Goal: Task Accomplishment & Management: Complete application form

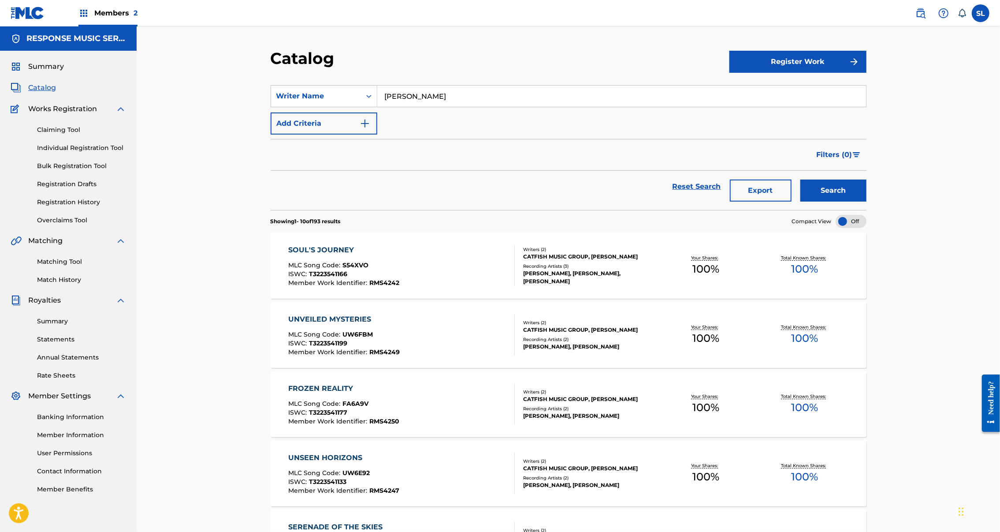
click at [792, 201] on button "Export" at bounding box center [761, 190] width 62 height 22
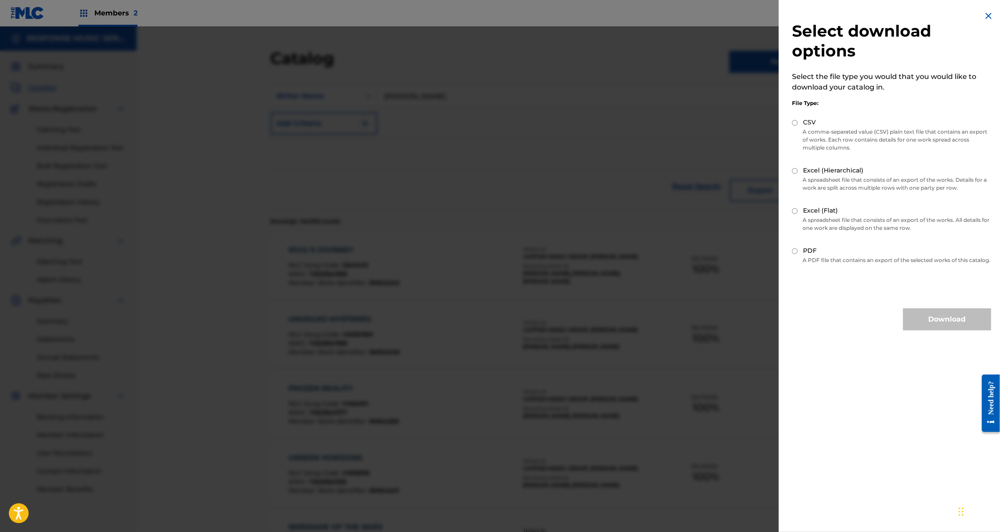
click at [792, 208] on input "Excel (Flat)" at bounding box center [795, 211] width 6 height 6
radio input "true"
click at [932, 316] on button "Download" at bounding box center [947, 319] width 88 height 22
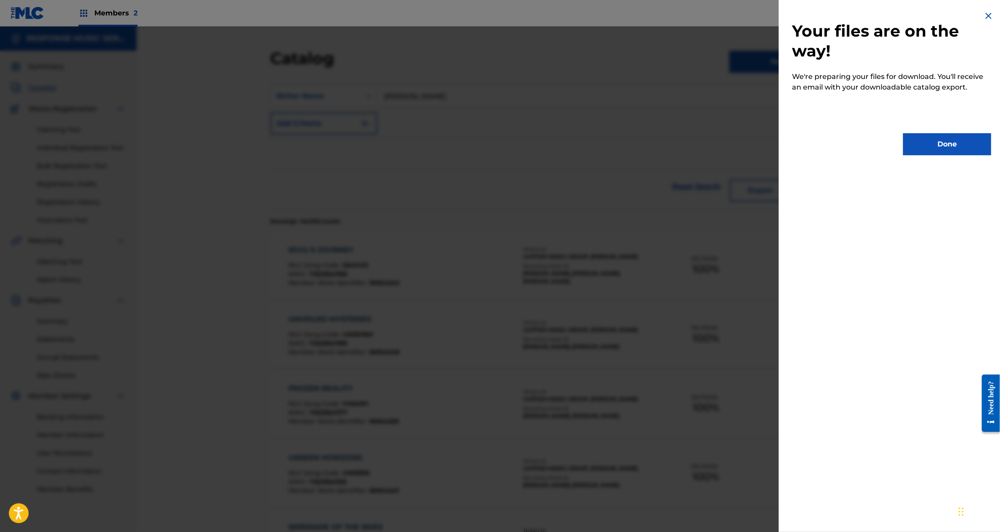
click at [944, 145] on button "Done" at bounding box center [947, 144] width 88 height 22
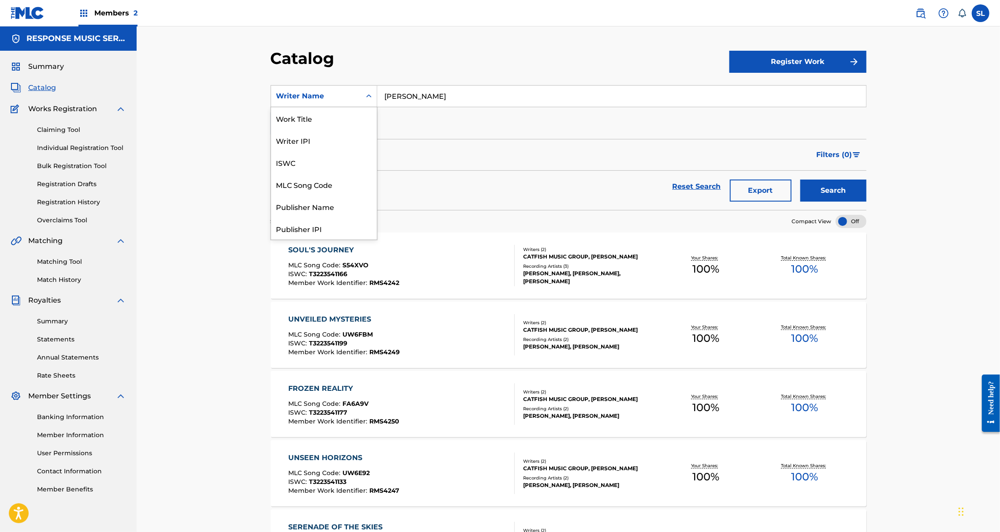
click at [361, 104] on div "Search Form" at bounding box center [369, 96] width 16 height 16
click at [276, 129] on div "Work Title" at bounding box center [324, 118] width 106 height 22
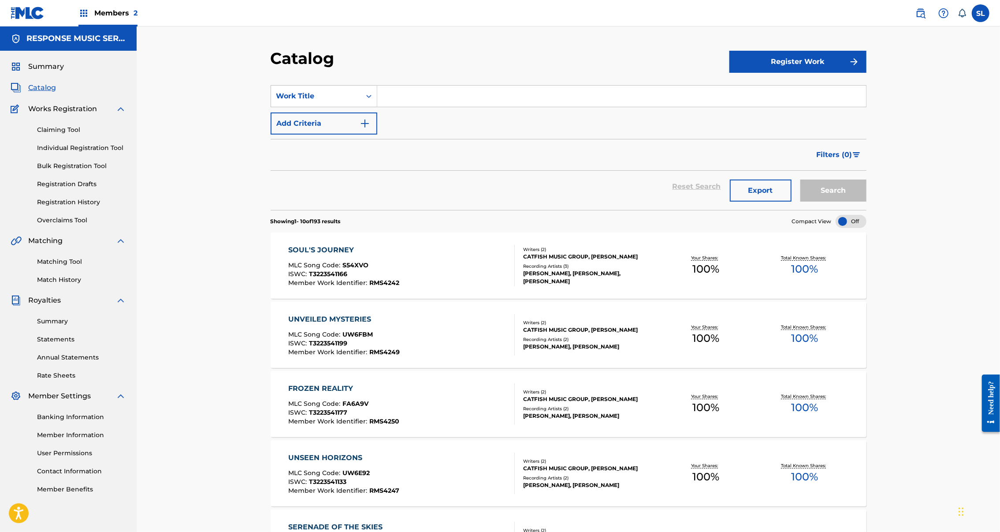
click at [437, 107] on input "Search Form" at bounding box center [621, 96] width 489 height 21
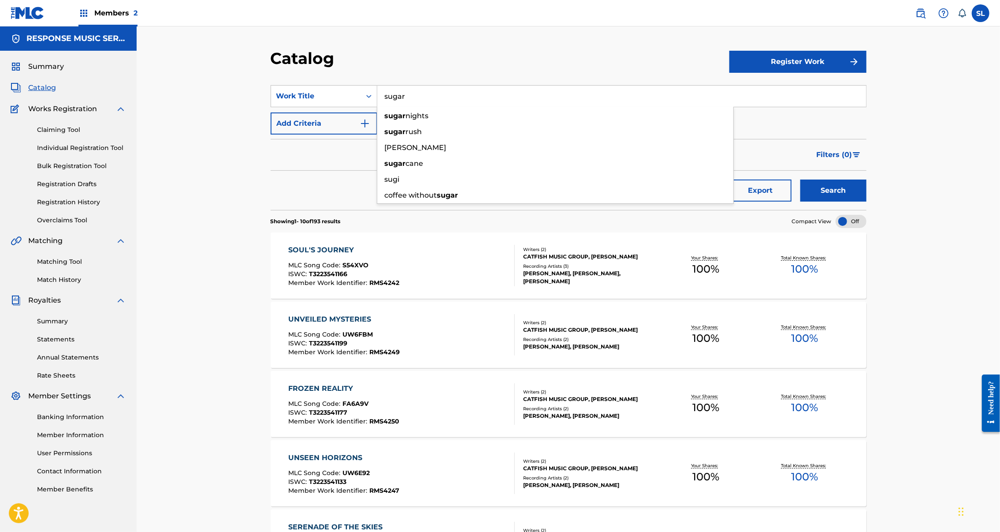
type input "sugar"
click at [867, 201] on button "Search" at bounding box center [834, 190] width 66 height 22
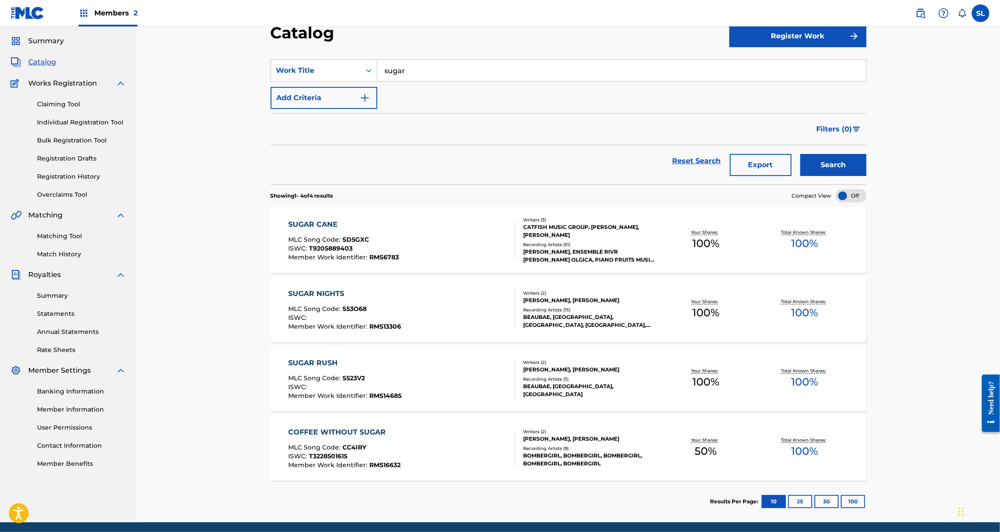
scroll to position [115, 0]
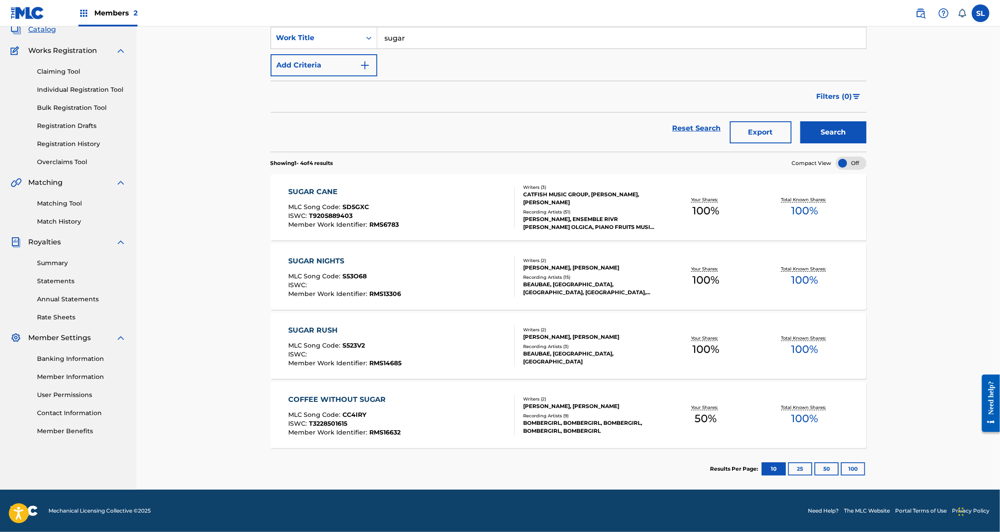
click at [288, 187] on div "SUGAR CANE" at bounding box center [343, 192] width 111 height 11
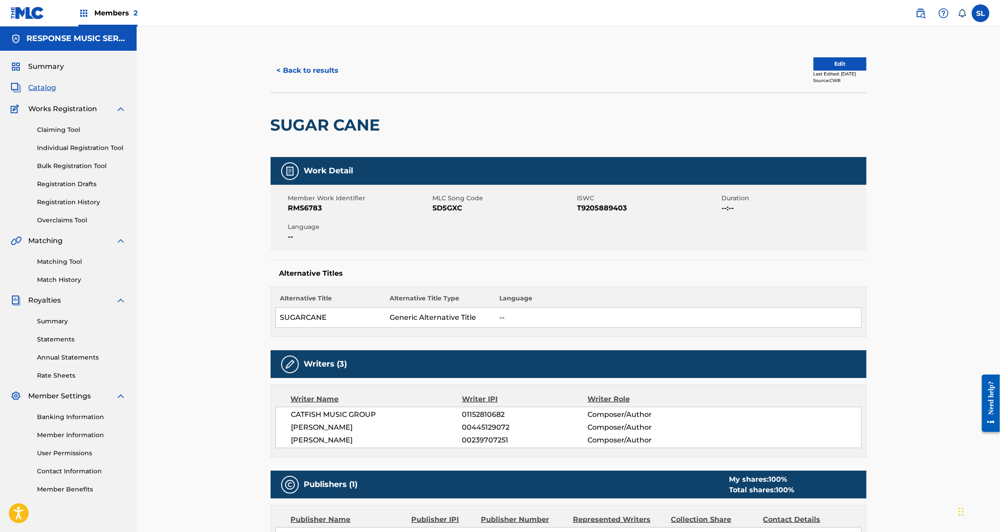
click at [867, 71] on button "Edit" at bounding box center [840, 63] width 53 height 13
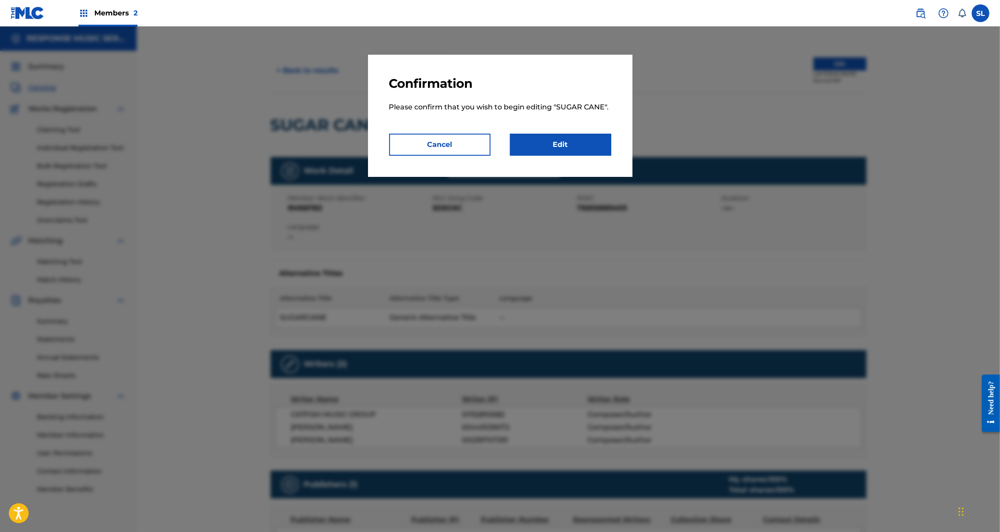
click at [584, 156] on link "Edit" at bounding box center [560, 145] width 101 height 22
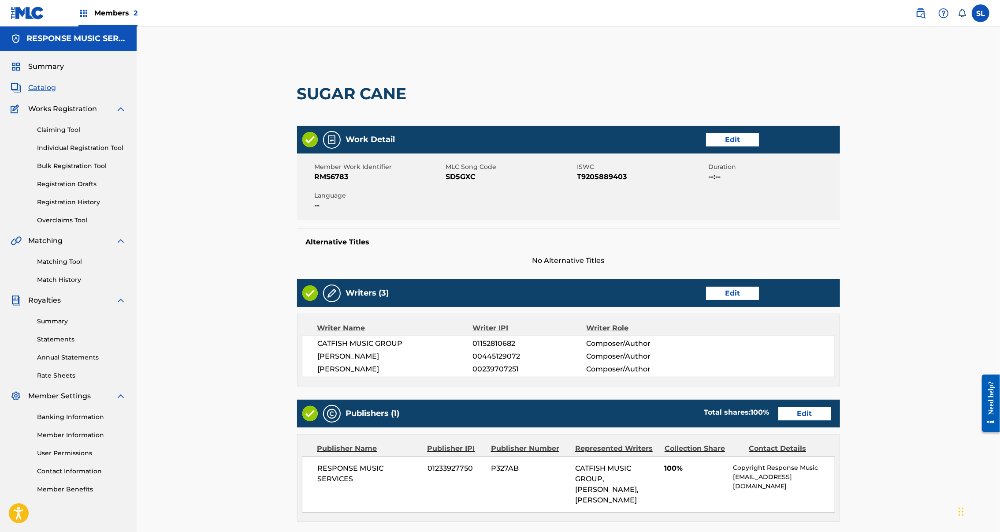
click at [759, 146] on link "Edit" at bounding box center [732, 139] width 53 height 13
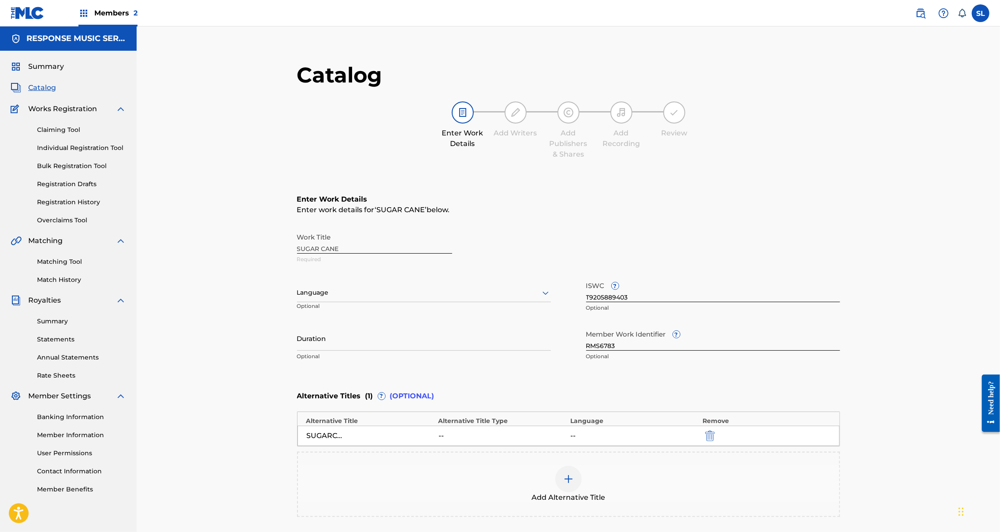
click at [297, 268] on div "Work Title SUGAR CANE Required" at bounding box center [568, 248] width 543 height 40
click at [606, 268] on div "Work Title SUGAR CANE Required" at bounding box center [568, 248] width 543 height 40
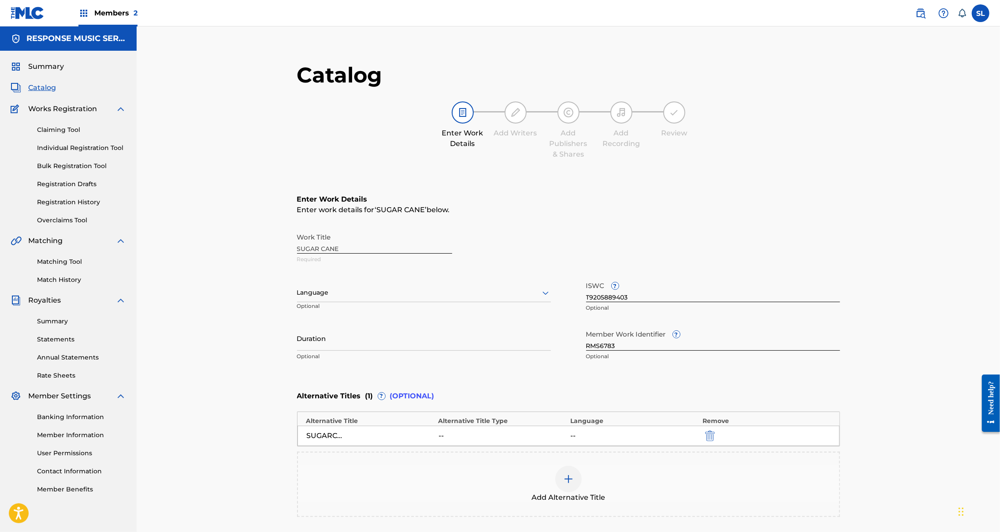
click at [389, 298] on div at bounding box center [424, 292] width 254 height 11
click at [317, 268] on div "Work Title SUGAR CANE Required" at bounding box center [568, 248] width 543 height 40
click at [297, 268] on div "Work Title SUGAR CANE Required" at bounding box center [568, 248] width 543 height 40
click at [42, 93] on span "Catalog" at bounding box center [42, 87] width 28 height 11
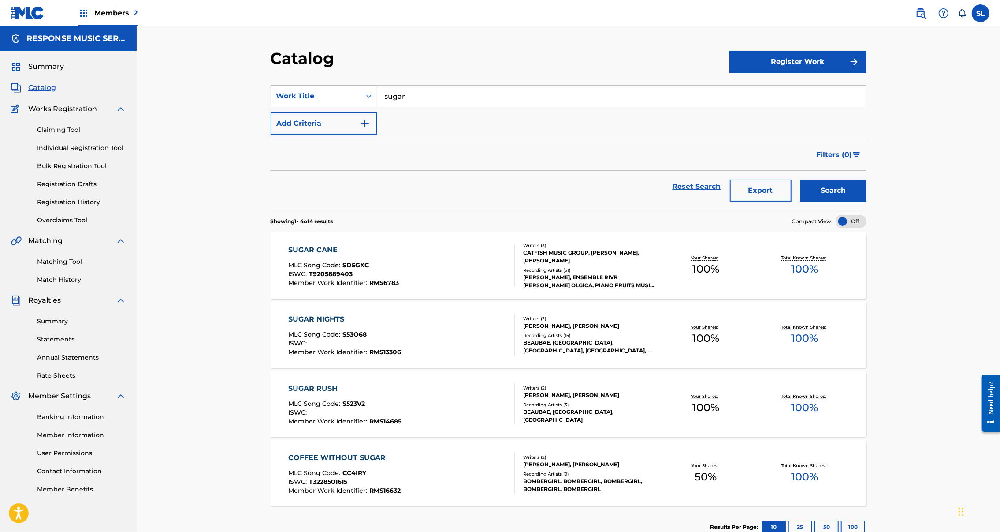
click at [423, 107] on input "sugar" at bounding box center [621, 96] width 489 height 21
drag, startPoint x: 423, startPoint y: 108, endPoint x: 398, endPoint y: 138, distance: 39.4
click at [398, 124] on div "choes de beaux roses" at bounding box center [555, 116] width 356 height 16
type input "choes de beaux roses"
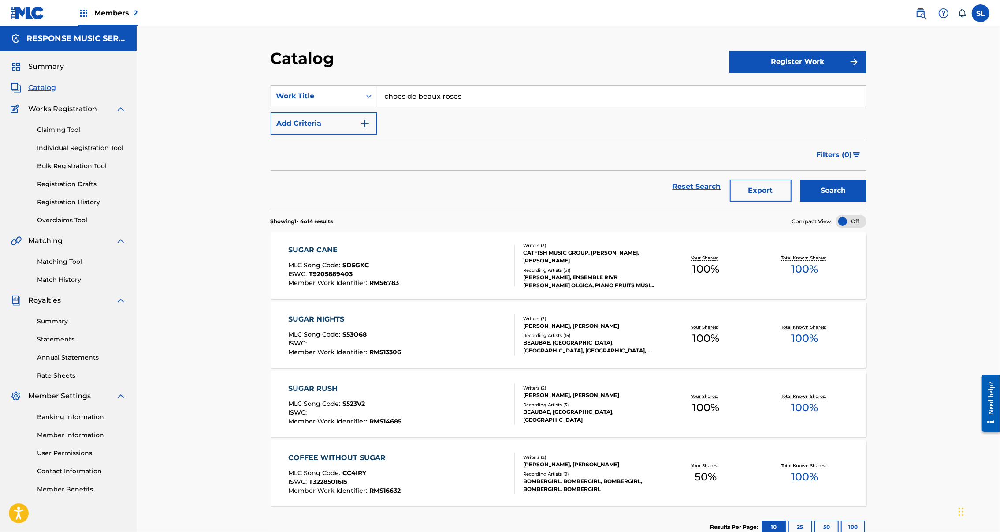
click at [867, 201] on button "Search" at bounding box center [834, 190] width 66 height 22
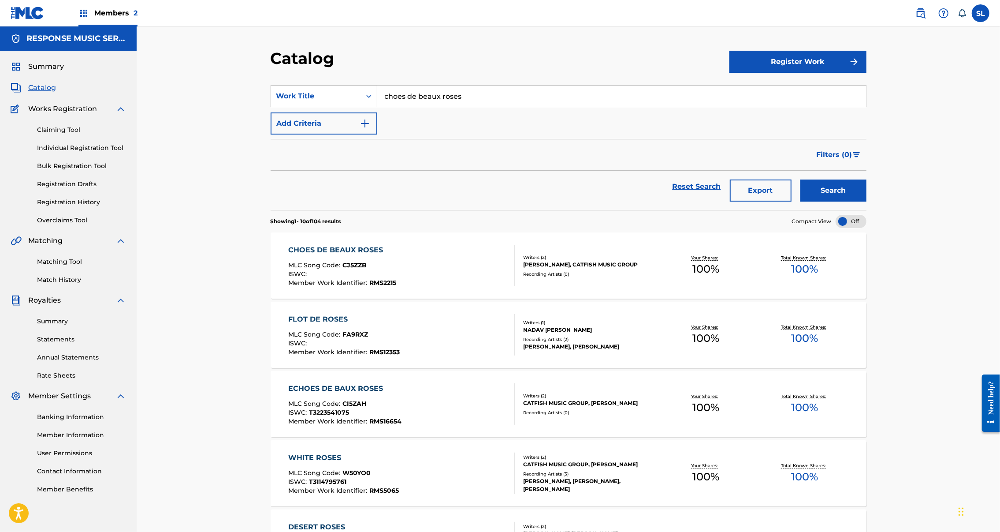
click at [320, 255] on div "CHOES DE BEAUX ROSES" at bounding box center [342, 250] width 108 height 11
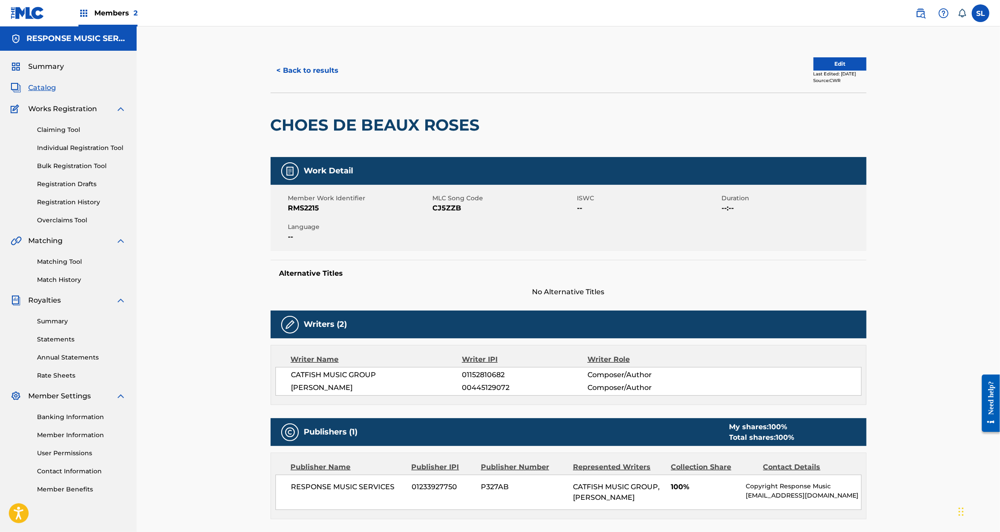
click at [867, 71] on button "Edit" at bounding box center [840, 63] width 53 height 13
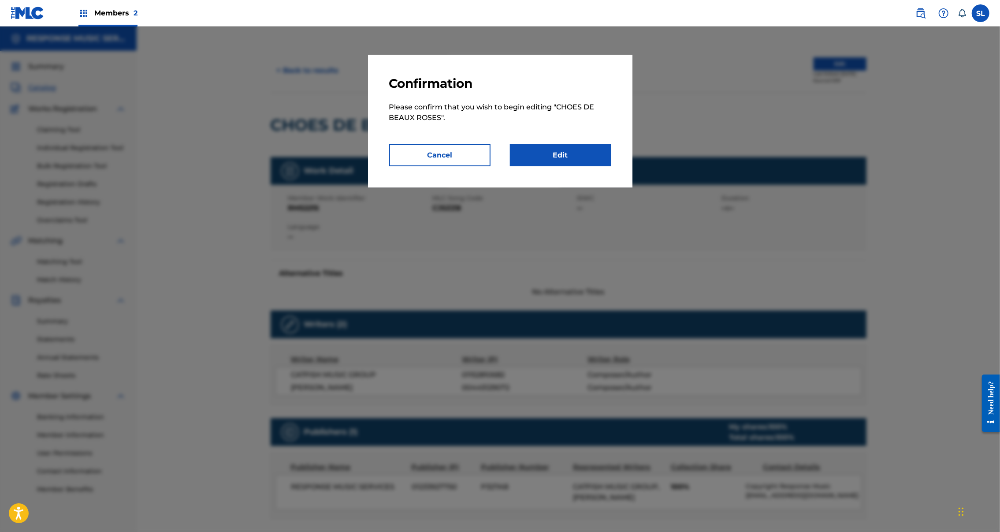
click at [559, 163] on link "Edit" at bounding box center [560, 155] width 101 height 22
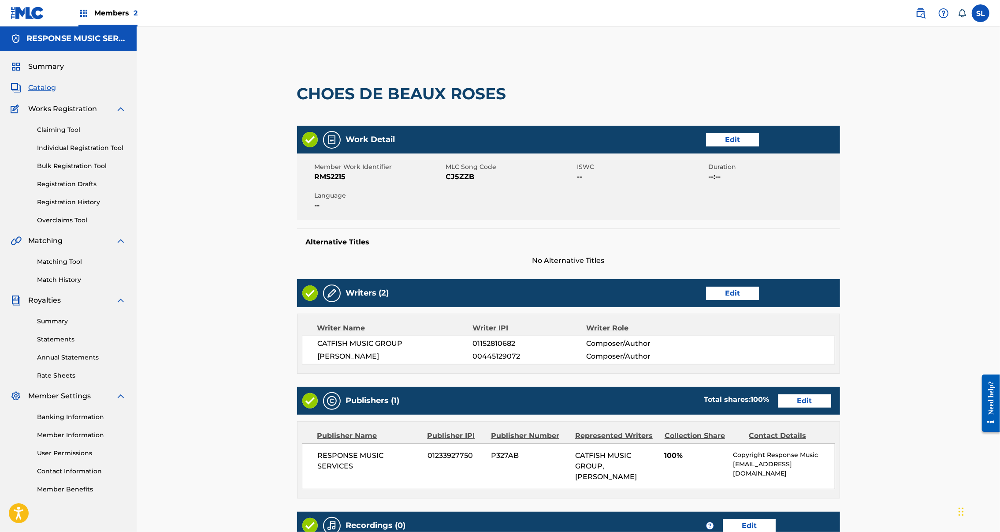
click at [759, 146] on link "Edit" at bounding box center [732, 139] width 53 height 13
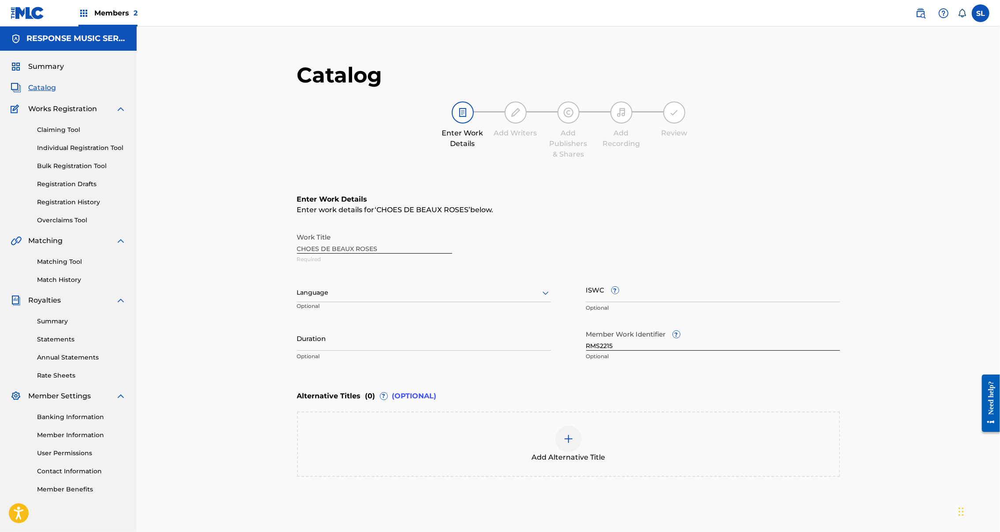
scroll to position [20, 0]
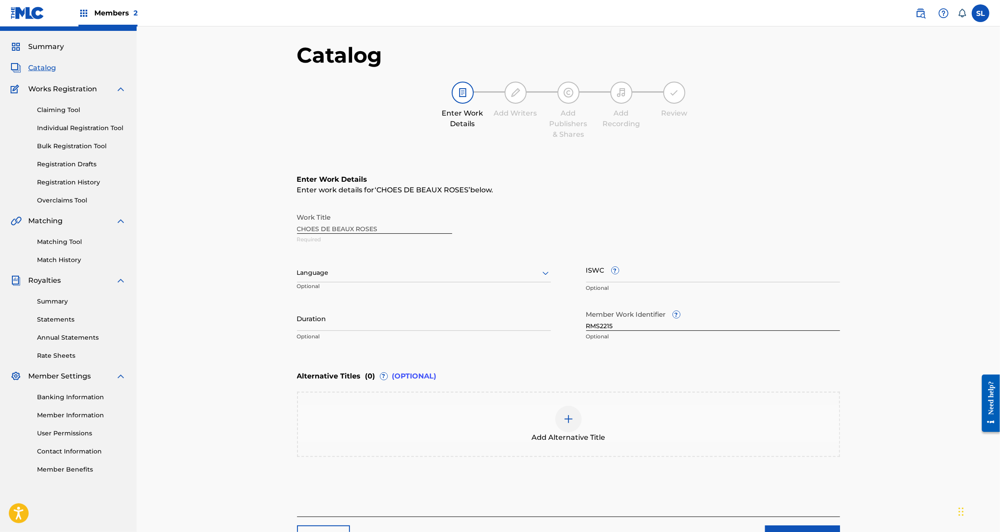
click at [574, 424] on img at bounding box center [568, 419] width 11 height 11
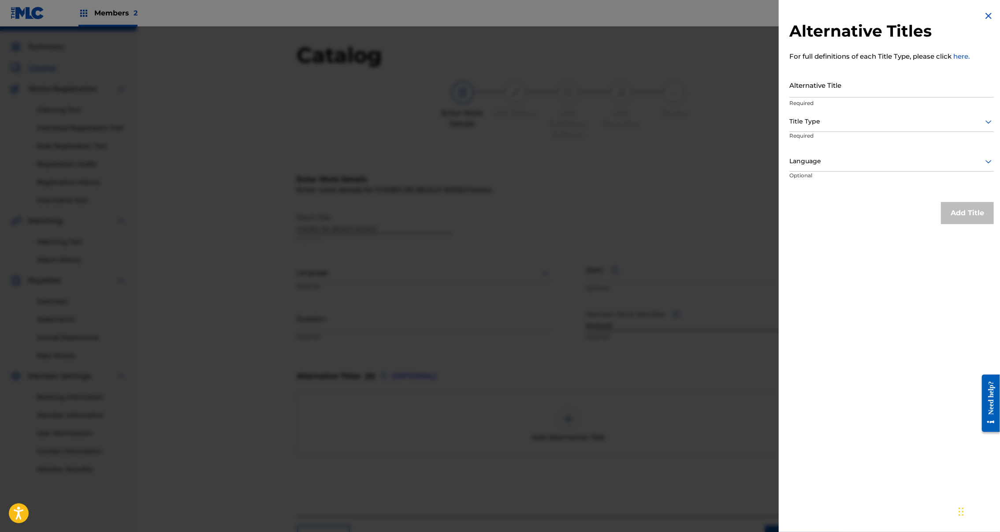
click at [849, 97] on input "Alternative Title" at bounding box center [892, 84] width 205 height 25
paste input "Échoes De Beaux Roses"
type input "Échoes De Beaux Roses"
click at [984, 127] on icon at bounding box center [989, 121] width 11 height 11
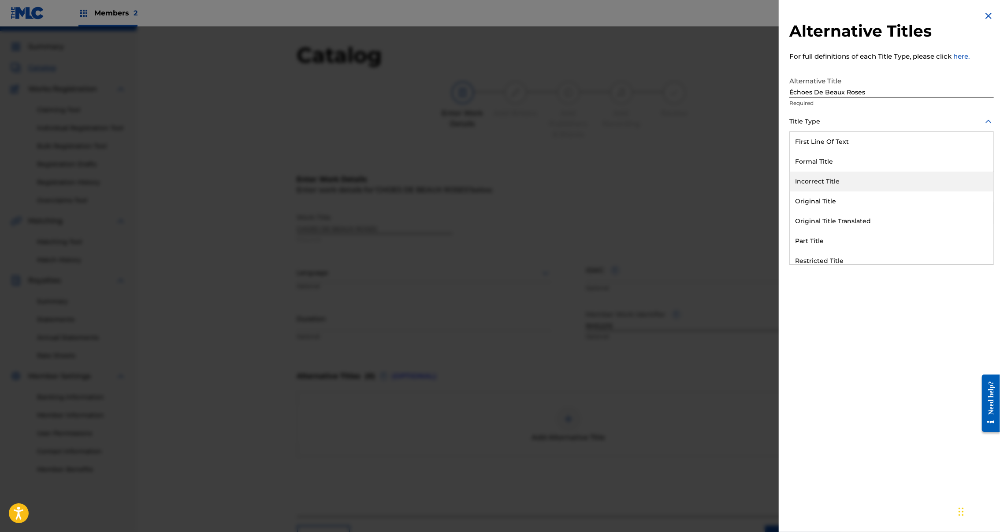
scroll to position [104, 0]
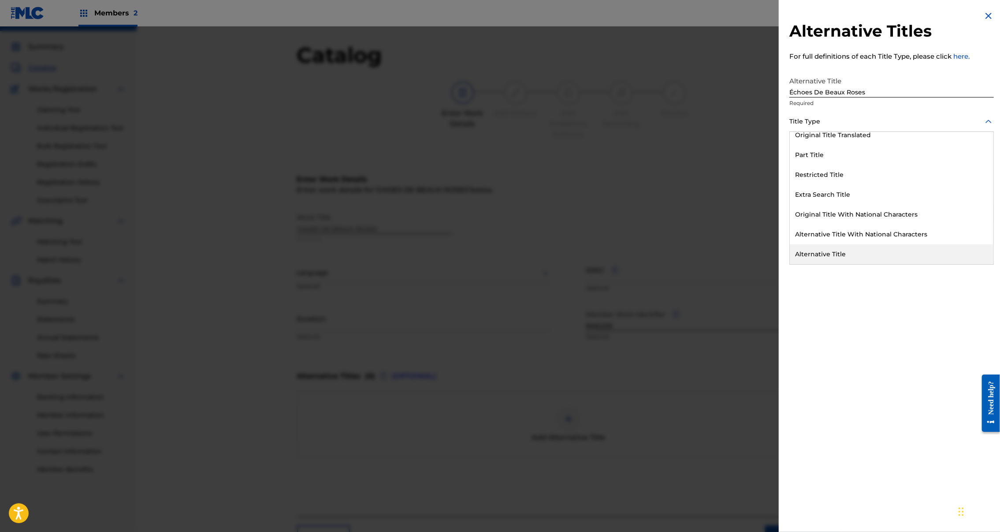
click at [798, 264] on div "Alternative Title" at bounding box center [892, 254] width 204 height 20
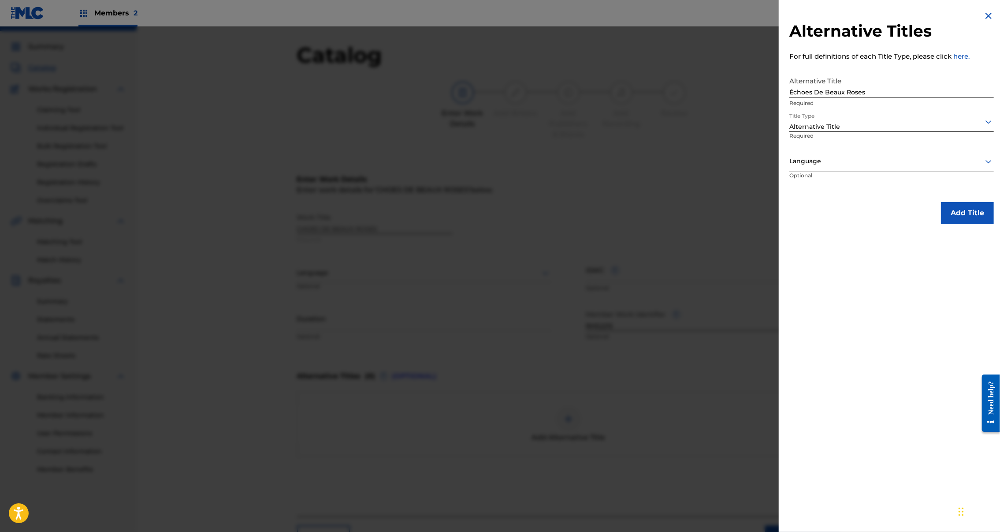
click at [957, 224] on button "Add Title" at bounding box center [967, 213] width 53 height 22
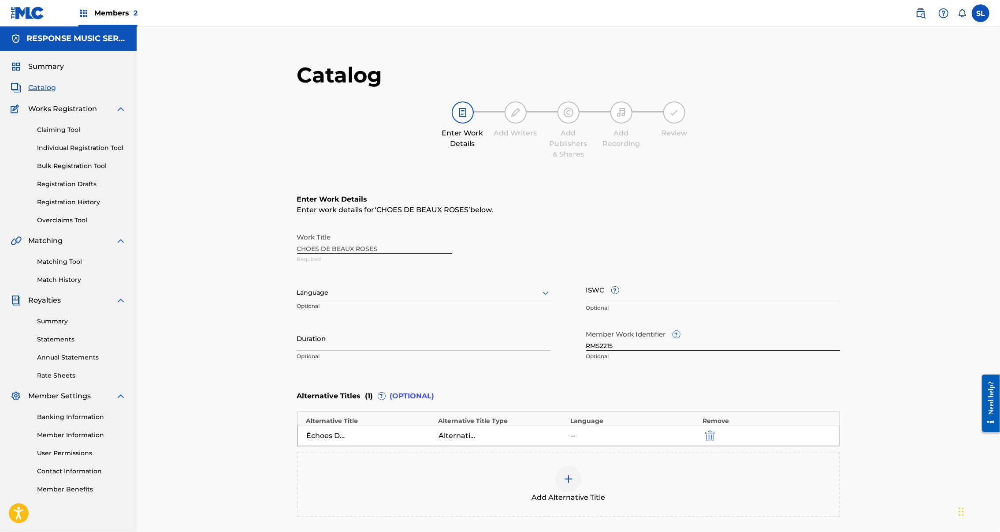
scroll to position [190, 0]
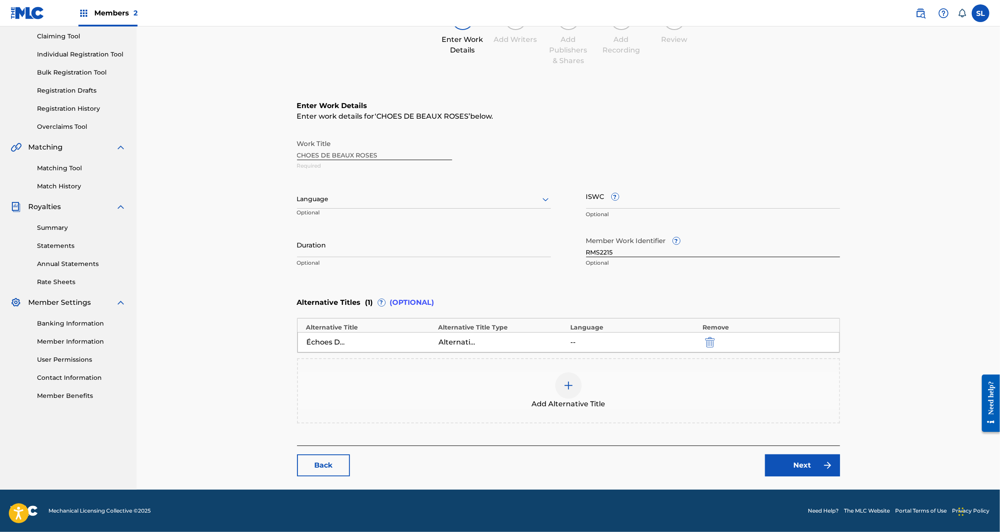
click at [840, 456] on link "Next" at bounding box center [802, 465] width 75 height 22
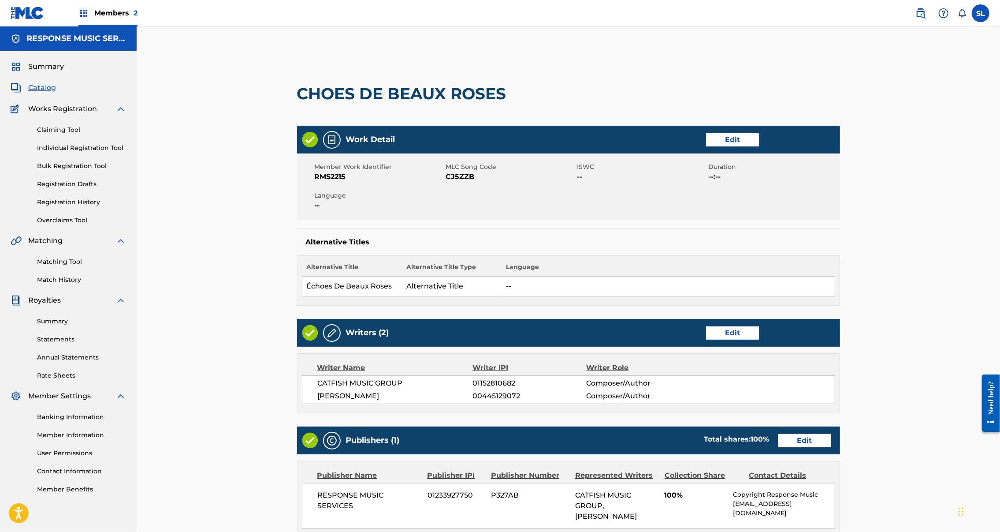
scroll to position [304, 0]
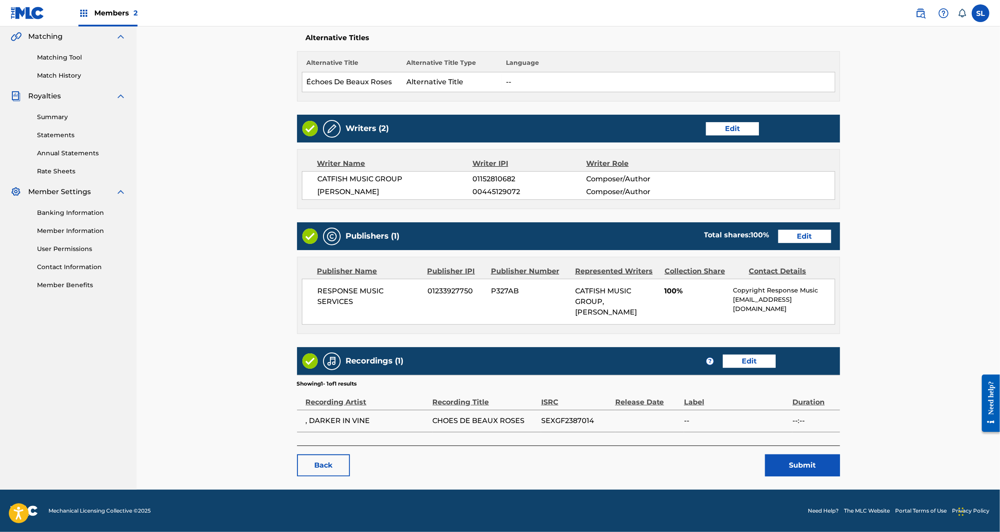
click at [840, 454] on button "Submit" at bounding box center [802, 465] width 75 height 22
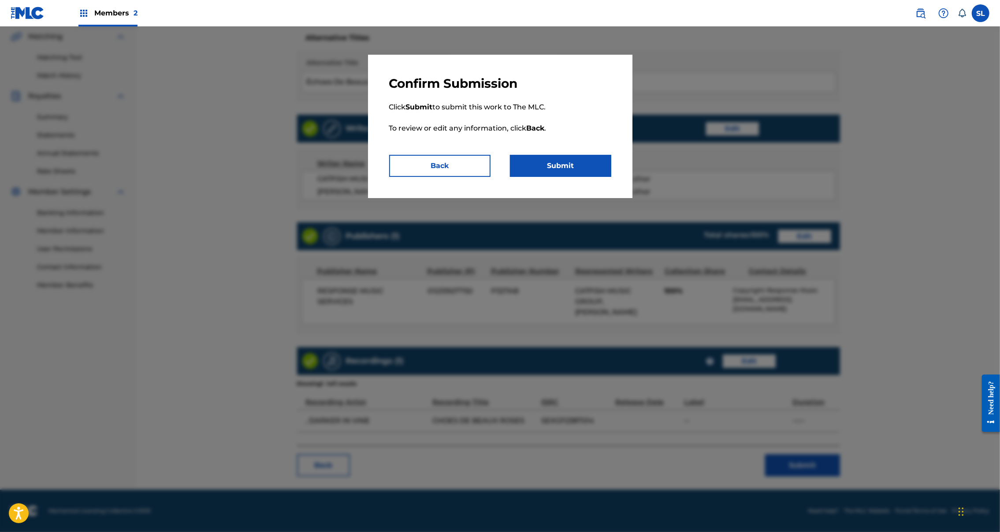
click at [612, 177] on button "Submit" at bounding box center [560, 166] width 101 height 22
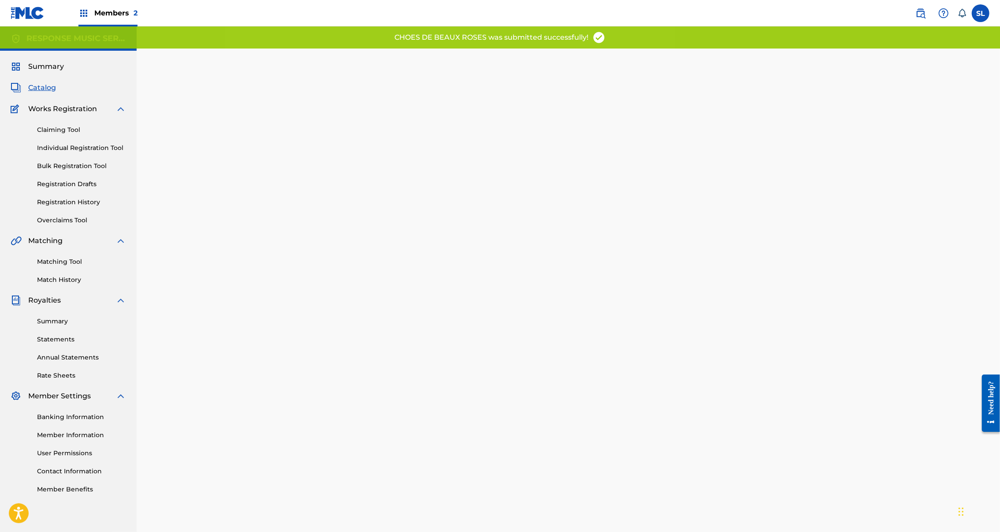
scroll to position [108, 0]
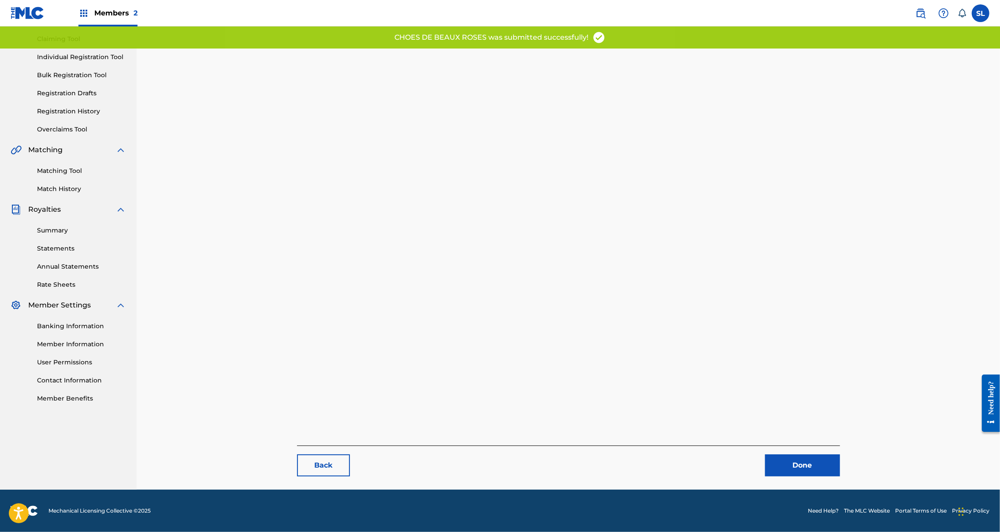
click at [840, 454] on link "Done" at bounding box center [802, 465] width 75 height 22
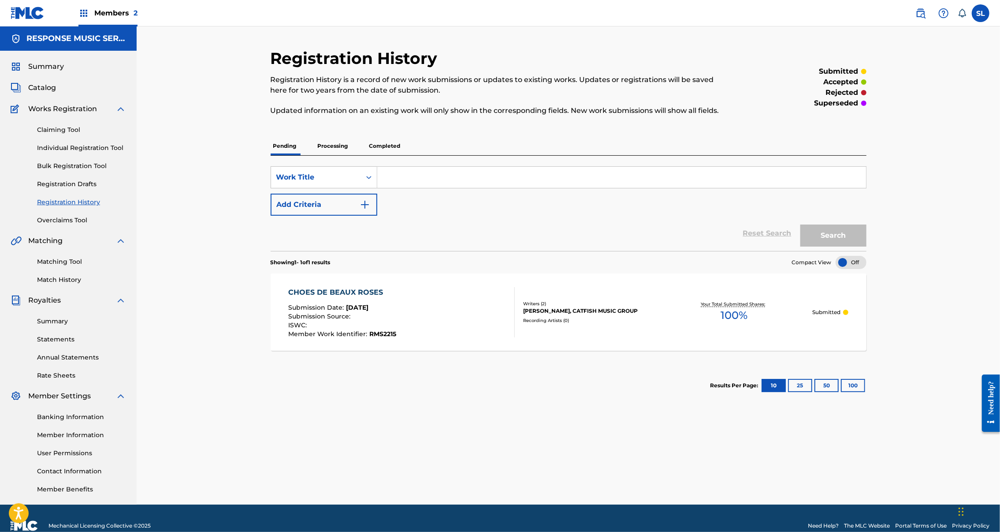
click at [73, 134] on link "Claiming Tool" at bounding box center [81, 129] width 89 height 9
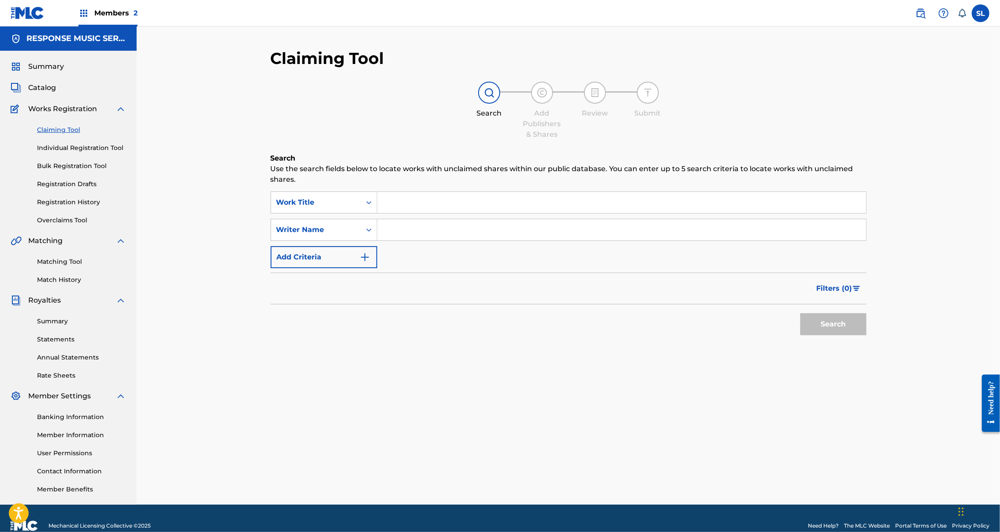
click at [377, 239] on input "Search Form" at bounding box center [621, 229] width 489 height 21
type input "[PERSON_NAME]"
click at [801, 335] on button "Search" at bounding box center [834, 324] width 66 height 22
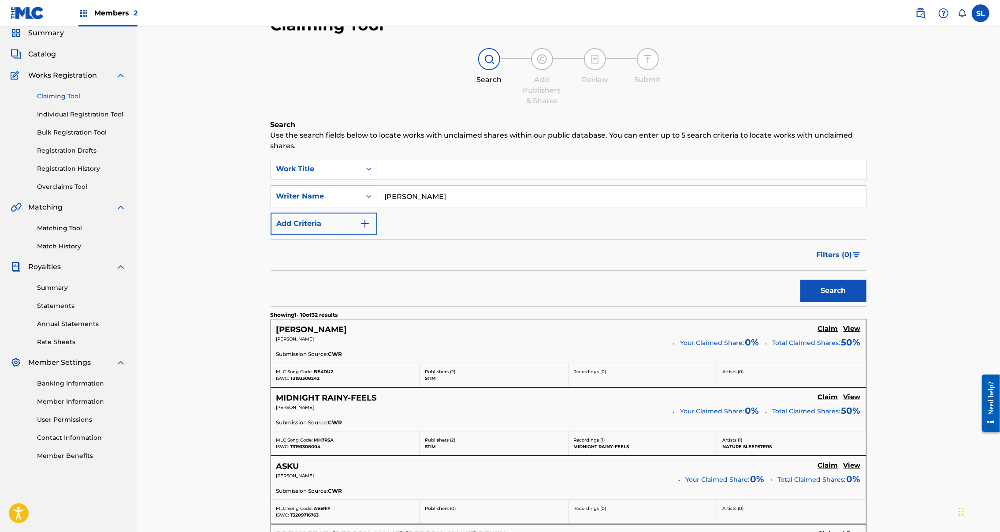
scroll to position [57, 0]
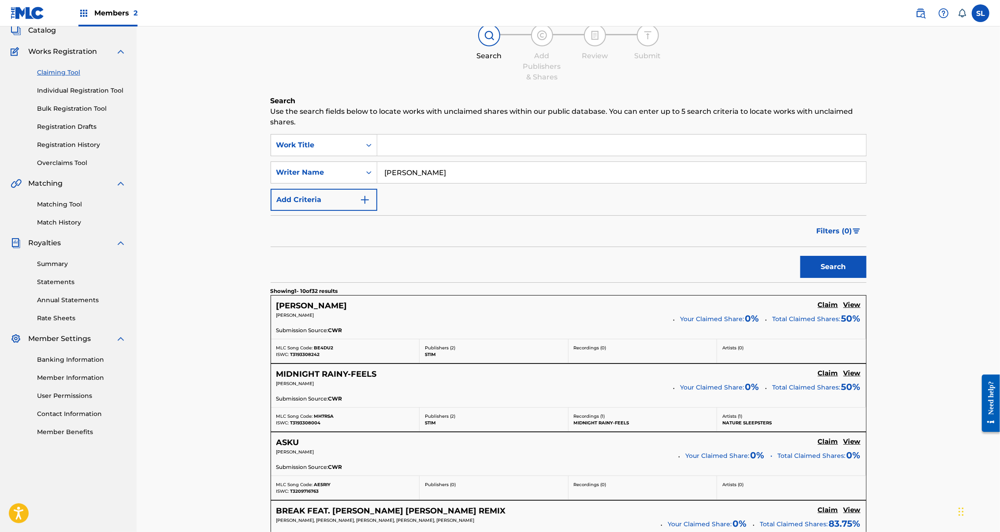
click at [276, 311] on h5 "[PERSON_NAME]" at bounding box center [311, 306] width 71 height 10
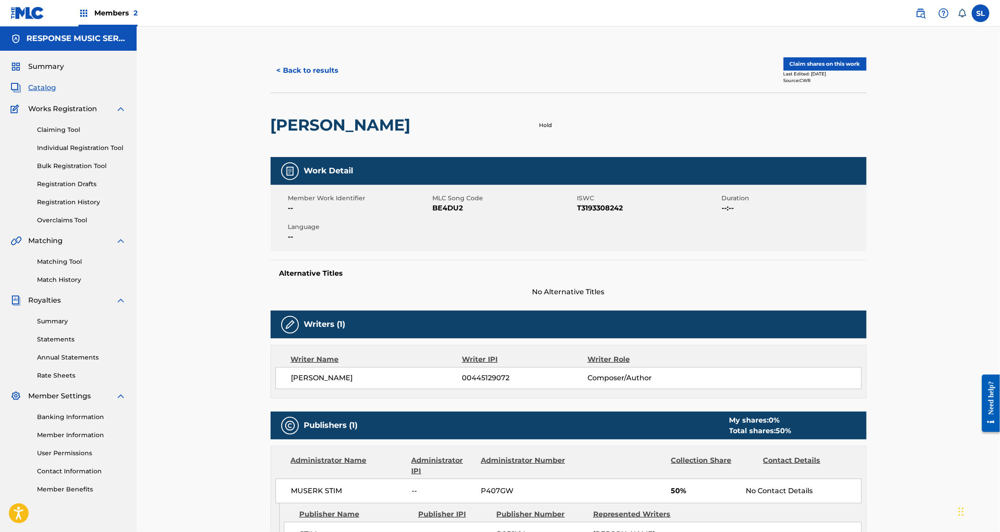
click at [867, 71] on button "Claim shares on this work" at bounding box center [825, 63] width 83 height 13
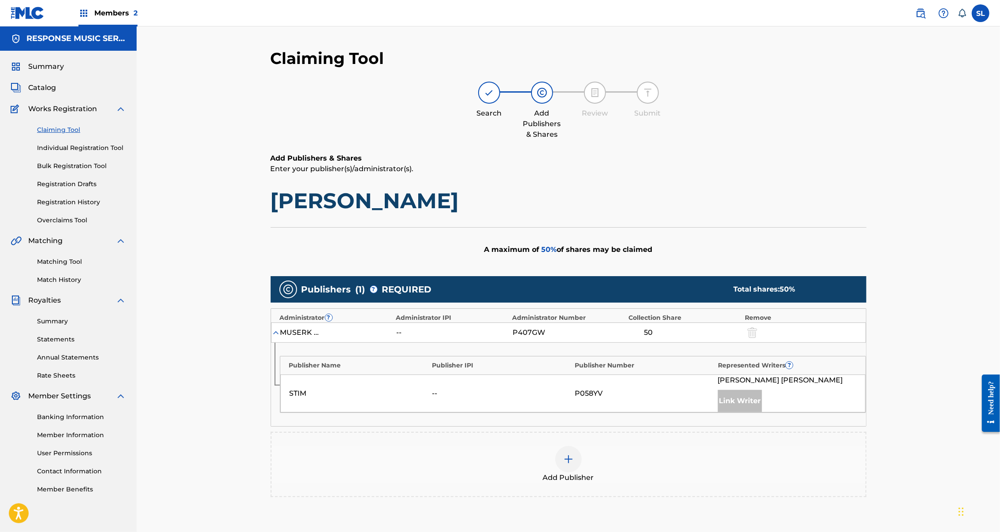
scroll to position [202, 0]
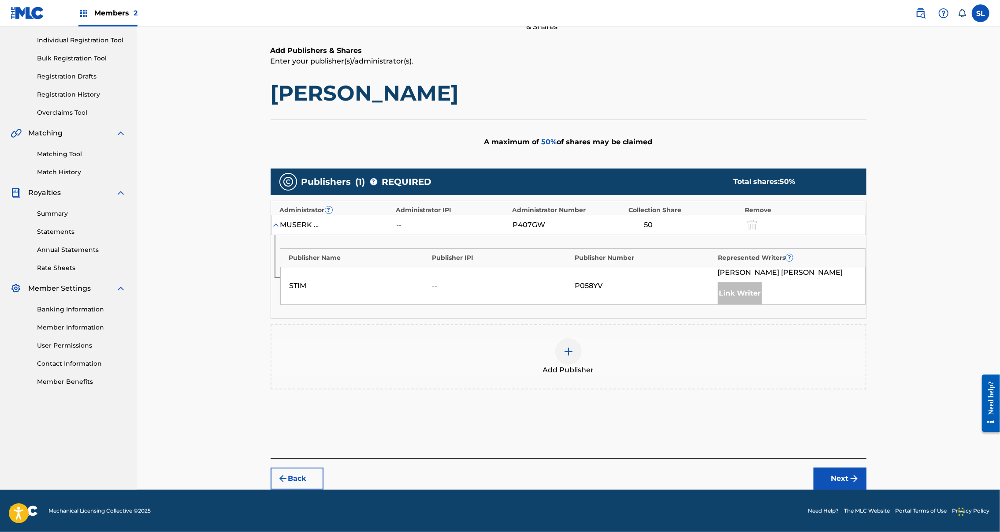
click at [574, 346] on img at bounding box center [568, 351] width 11 height 11
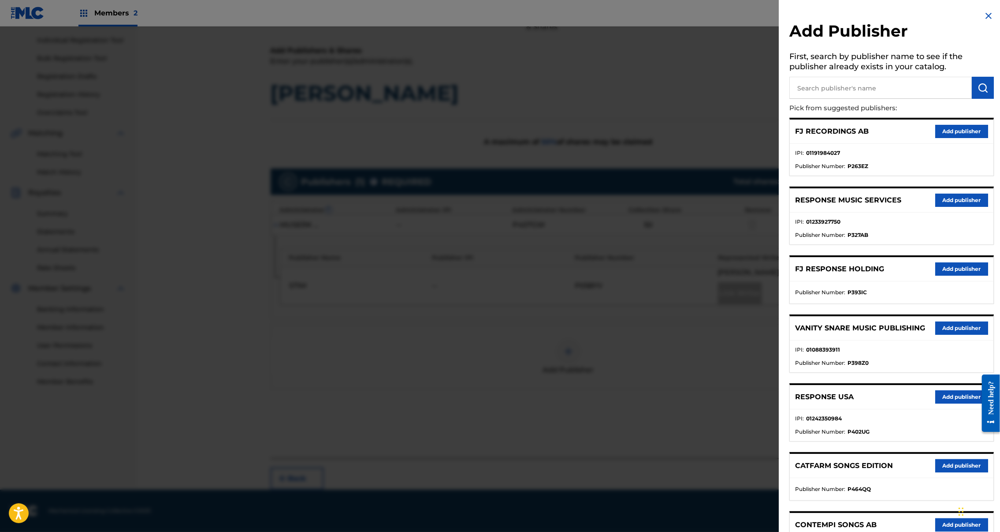
scroll to position [0, 0]
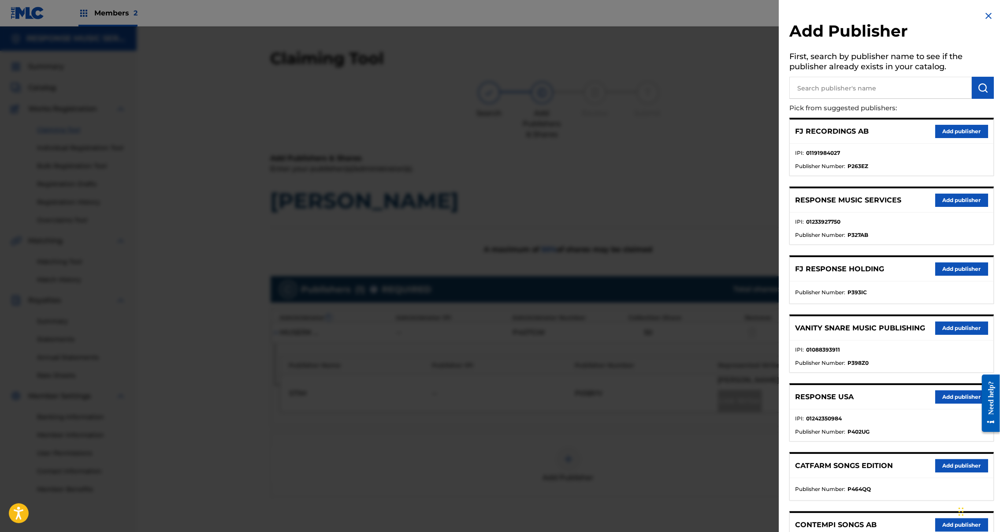
click at [957, 276] on button "Add publisher" at bounding box center [962, 268] width 53 height 13
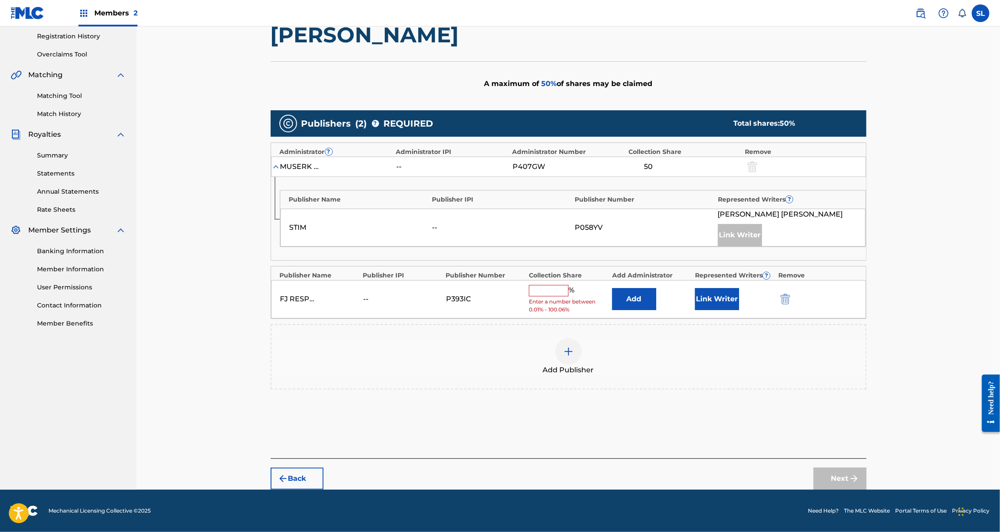
scroll to position [264, 0]
click at [657, 288] on button "Add" at bounding box center [634, 299] width 44 height 22
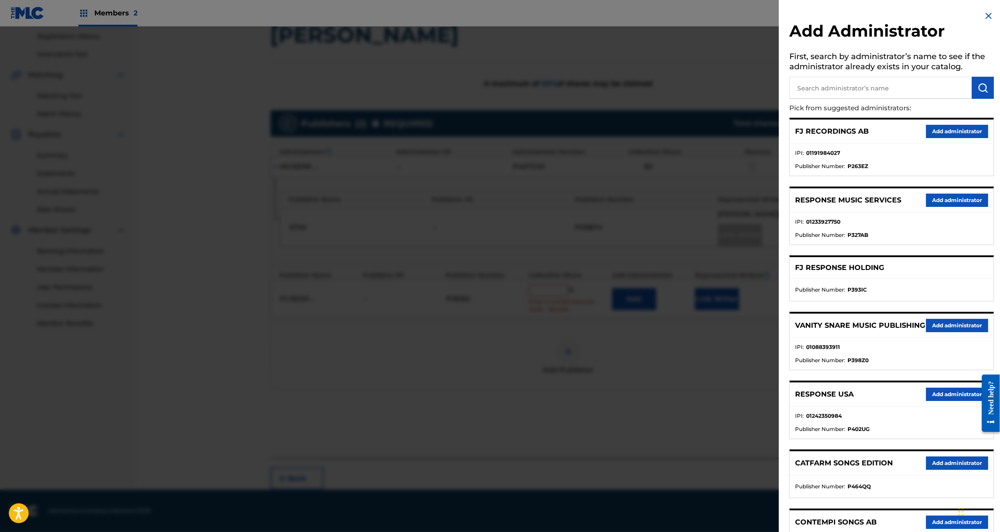
click at [951, 207] on button "Add administrator" at bounding box center [957, 200] width 62 height 13
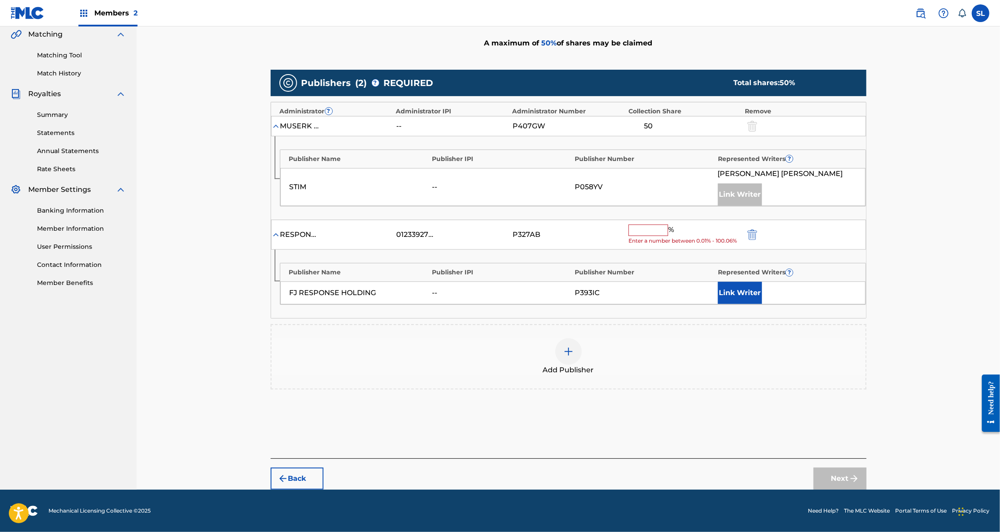
click at [668, 227] on input "text" at bounding box center [649, 229] width 40 height 11
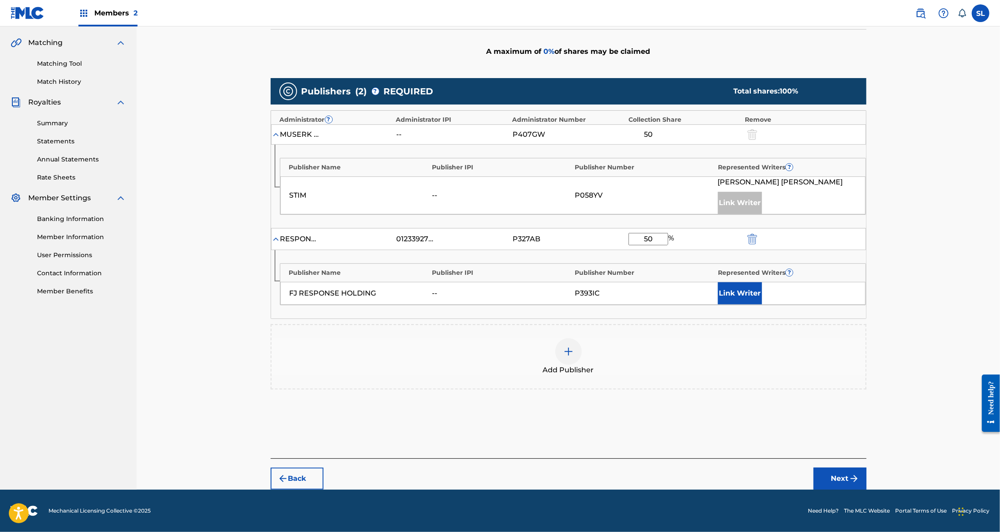
type input "50"
click at [821, 299] on div "Link Writer" at bounding box center [787, 293] width 138 height 22
click at [762, 295] on button "Link Writer" at bounding box center [740, 293] width 44 height 22
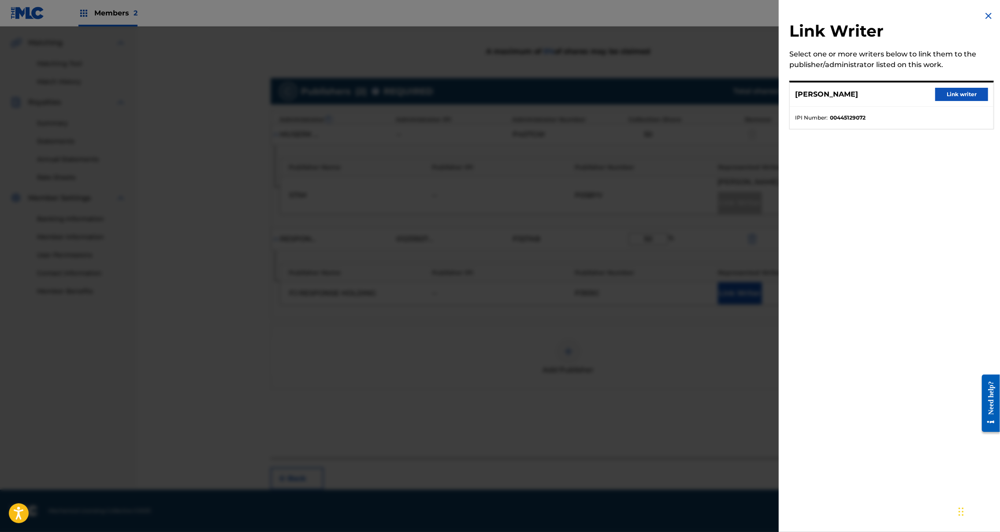
click at [936, 98] on button "Link writer" at bounding box center [962, 94] width 53 height 13
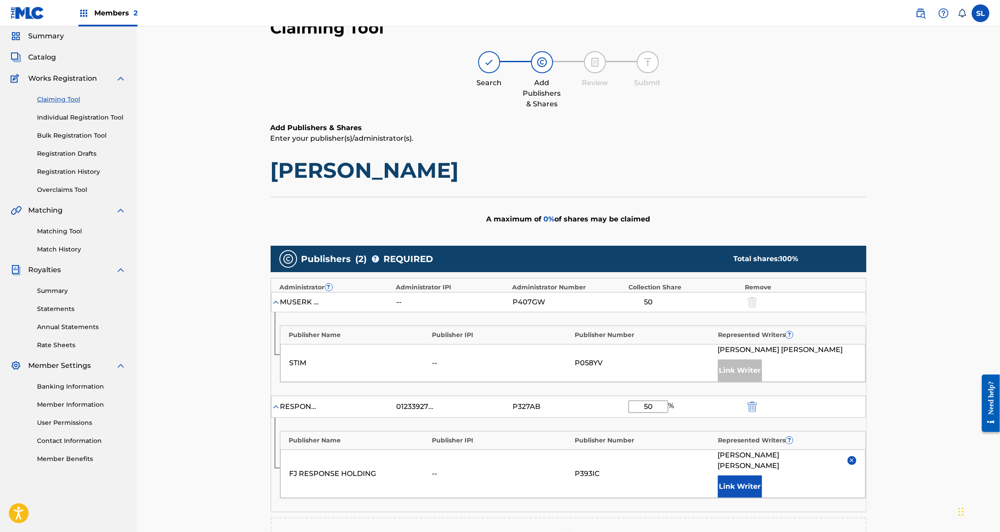
scroll to position [323, 0]
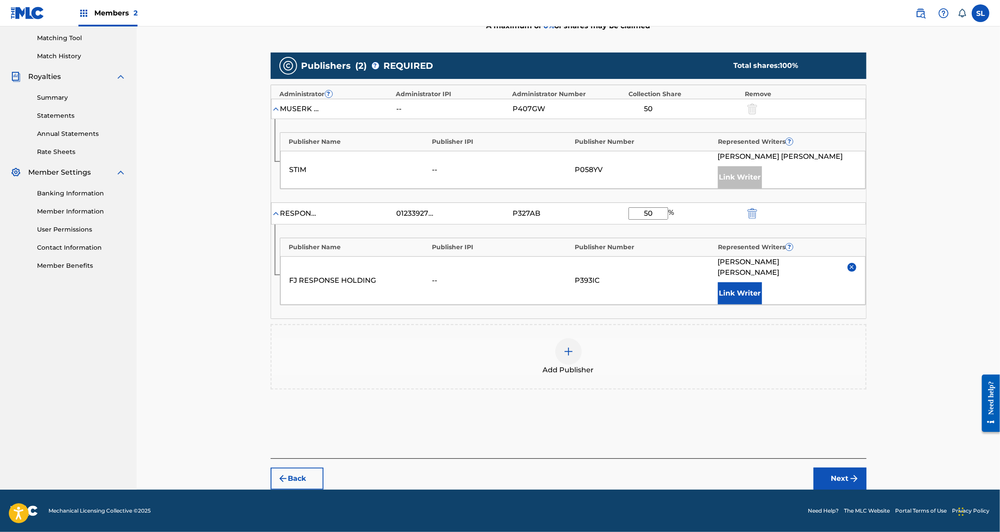
click at [867, 467] on button "Next" at bounding box center [840, 478] width 53 height 22
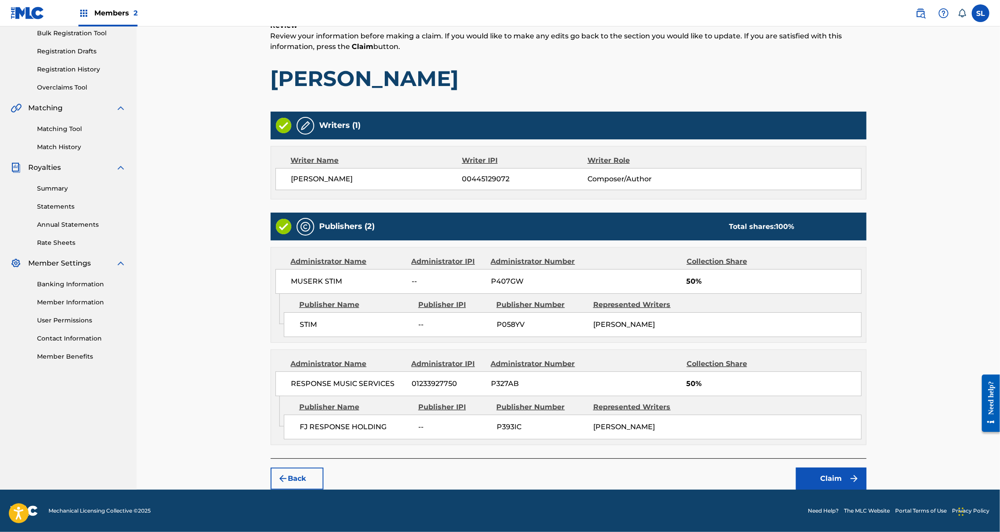
click at [867, 468] on button "Claim" at bounding box center [831, 478] width 71 height 22
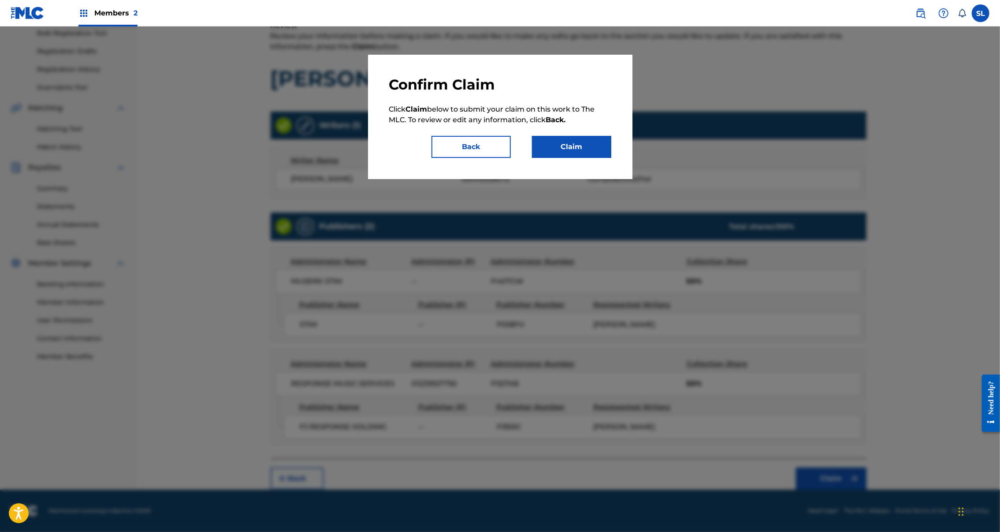
click at [475, 158] on button "Back" at bounding box center [471, 147] width 79 height 22
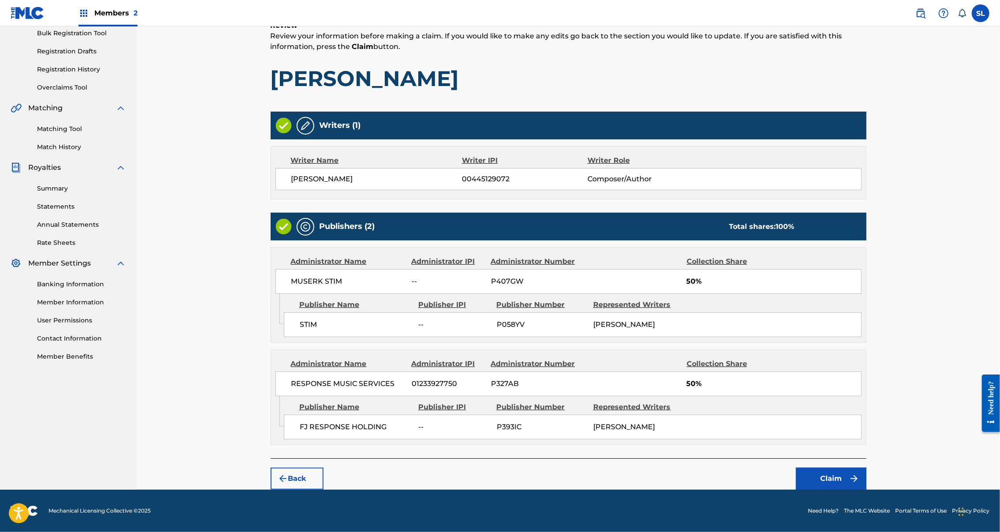
click at [271, 470] on button "Back" at bounding box center [297, 478] width 53 height 22
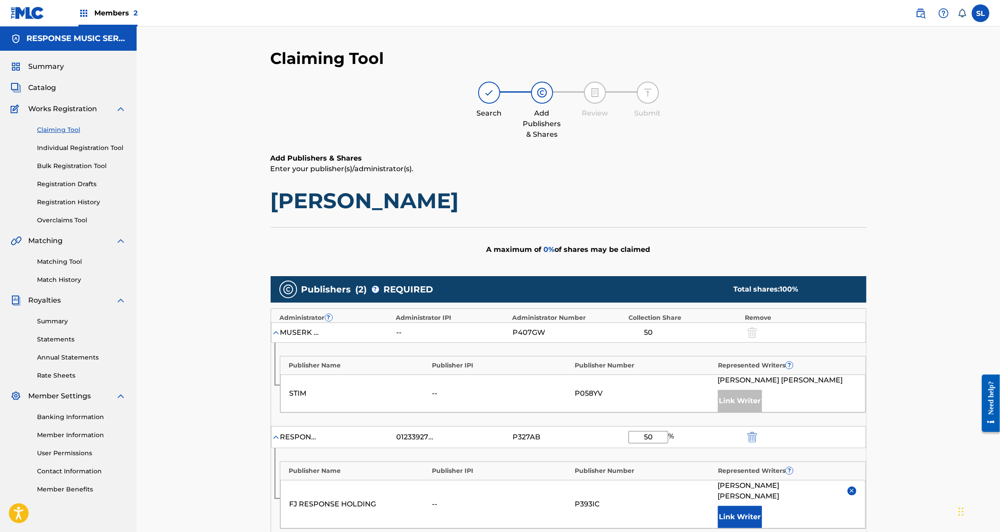
scroll to position [323, 0]
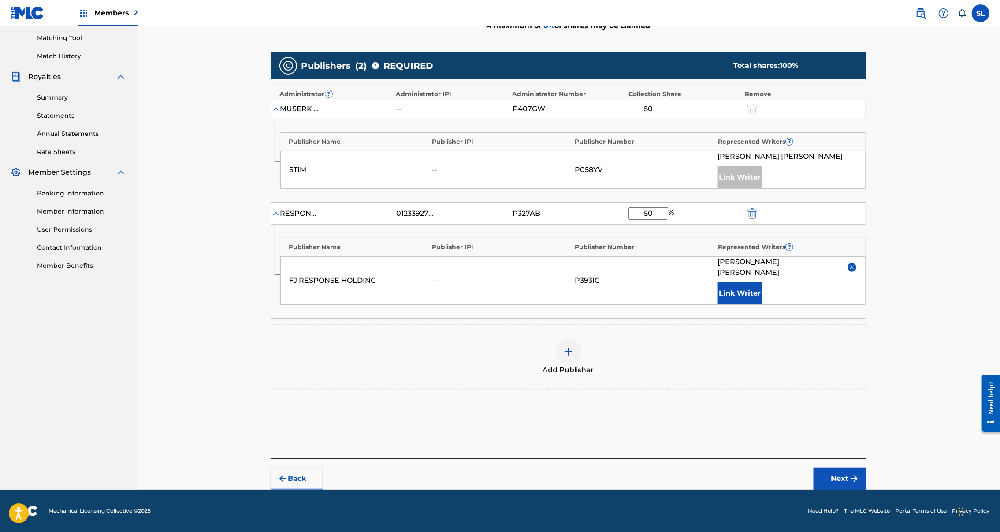
click at [271, 470] on button "Back" at bounding box center [297, 478] width 53 height 22
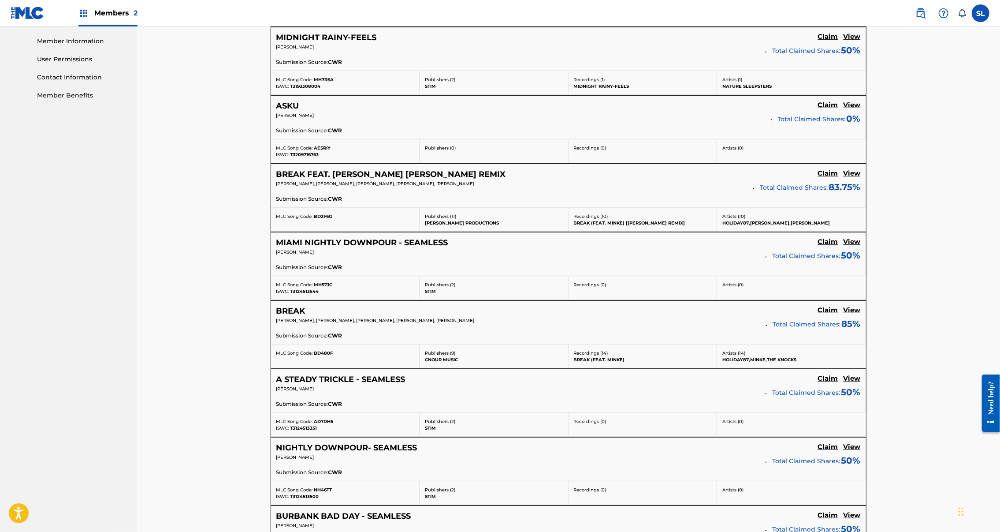
scroll to position [434, 0]
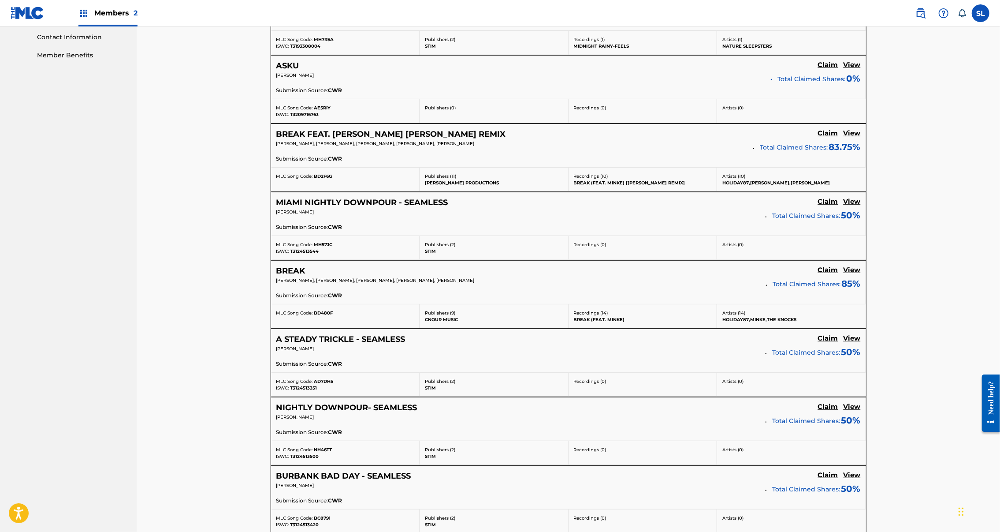
click at [844, 138] on h5 "View" at bounding box center [852, 133] width 17 height 8
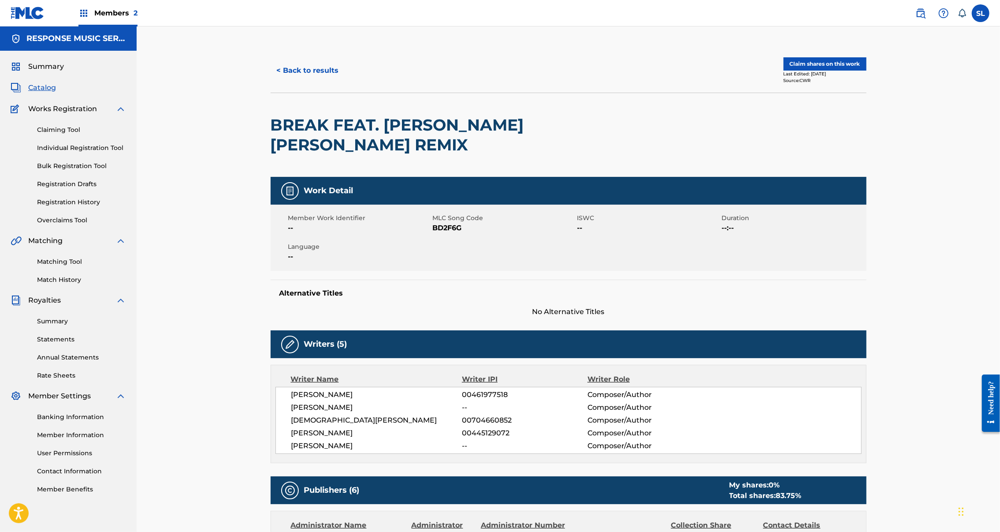
click at [310, 82] on div "< Back to results" at bounding box center [420, 71] width 298 height 22
click at [271, 82] on button "< Back to results" at bounding box center [308, 71] width 75 height 22
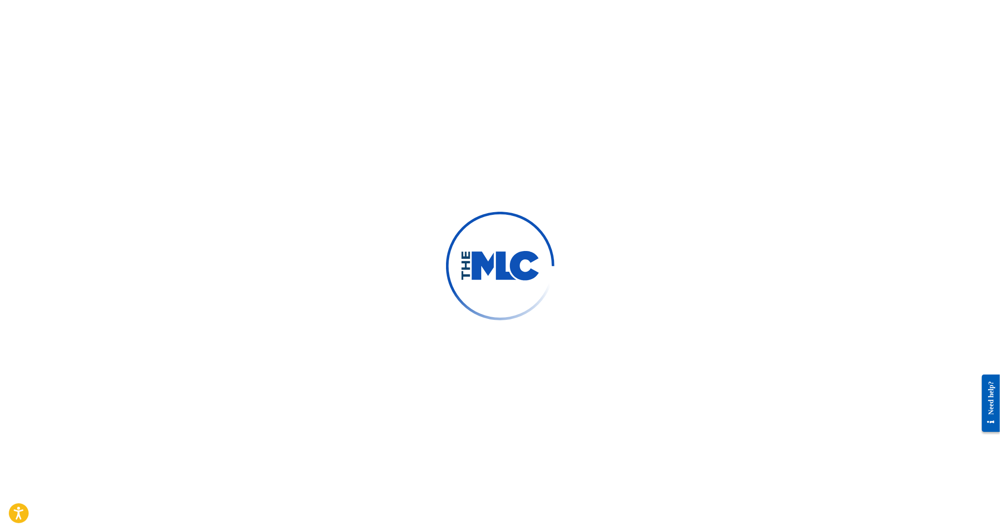
scroll to position [202, 0]
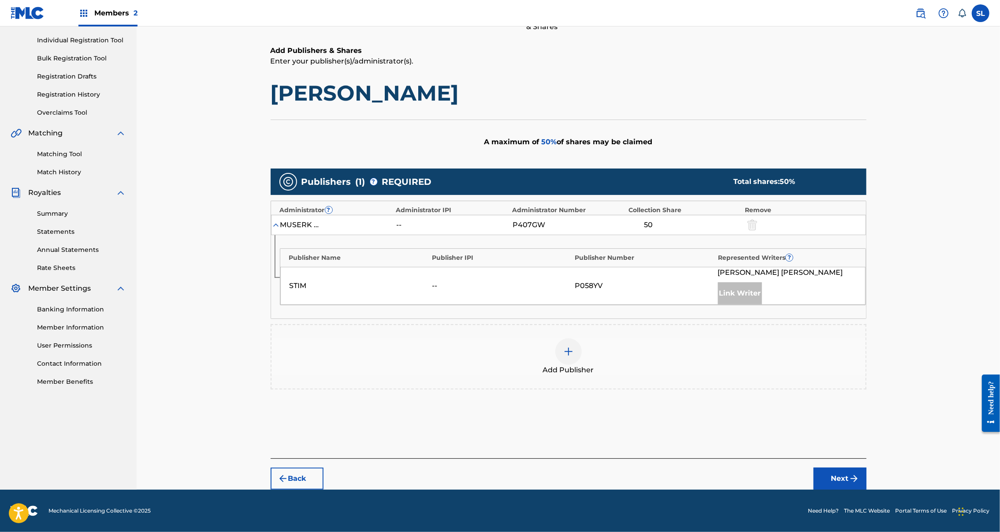
drag, startPoint x: 422, startPoint y: 114, endPoint x: 533, endPoint y: 170, distance: 125.0
click at [533, 220] on div "P407GW" at bounding box center [533, 225] width 40 height 11
click at [271, 467] on button "Back" at bounding box center [297, 478] width 53 height 22
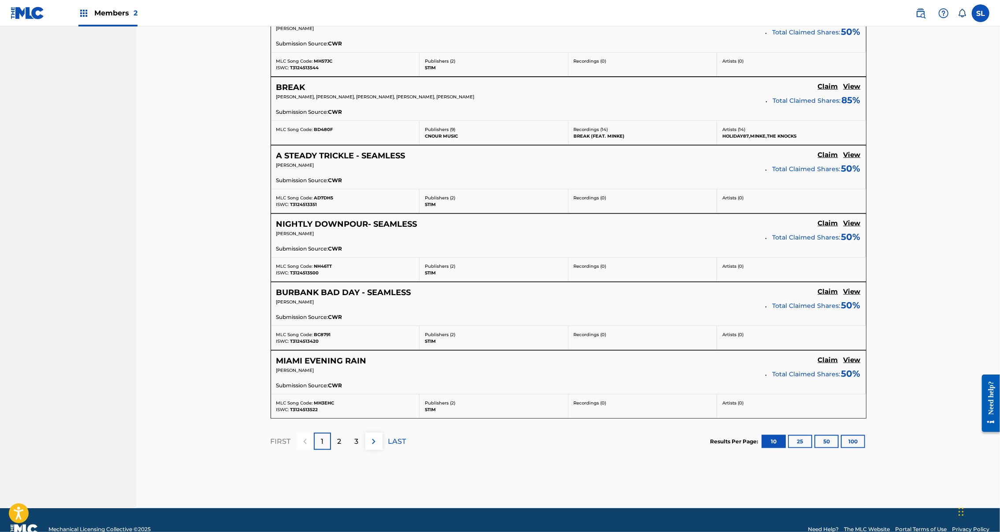
scroll to position [706, 0]
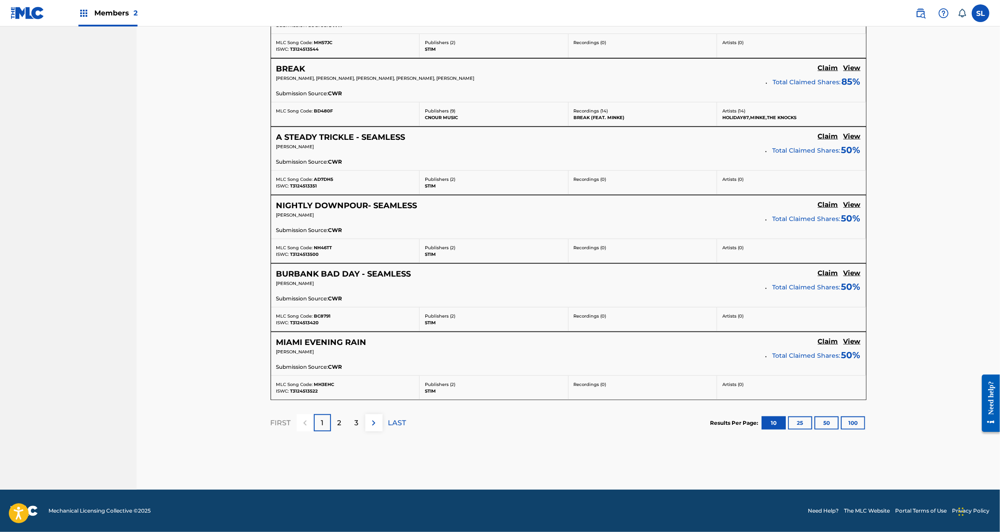
click at [841, 429] on button "100" at bounding box center [853, 422] width 24 height 13
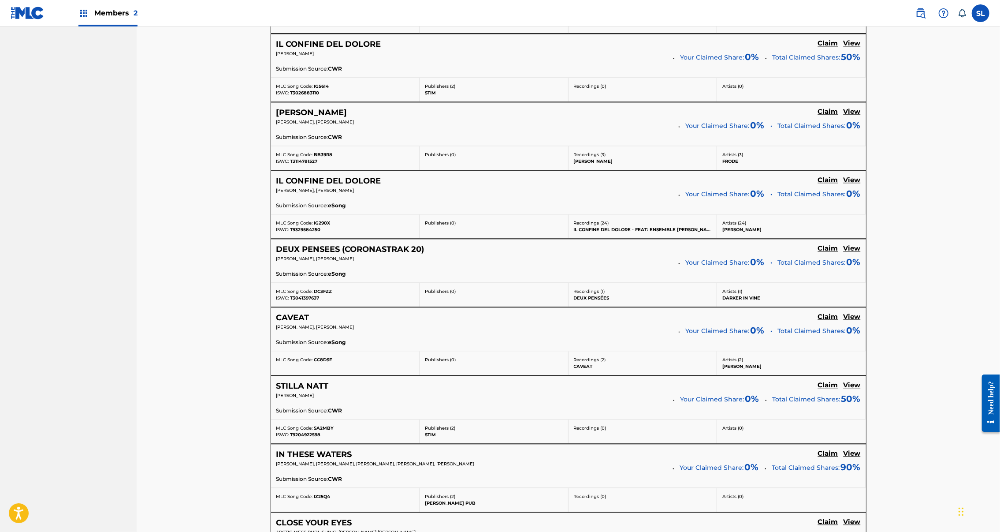
scroll to position [1824, 0]
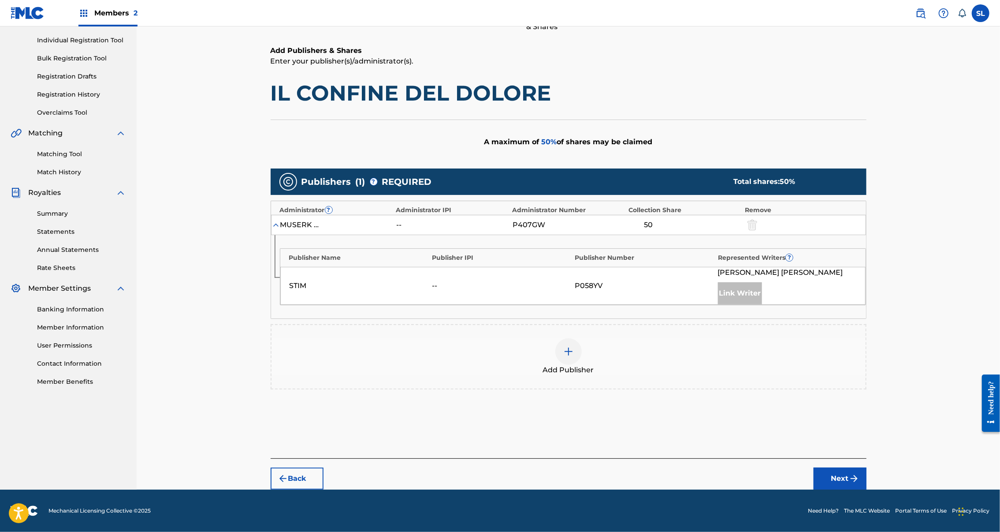
click at [574, 346] on img at bounding box center [568, 351] width 11 height 11
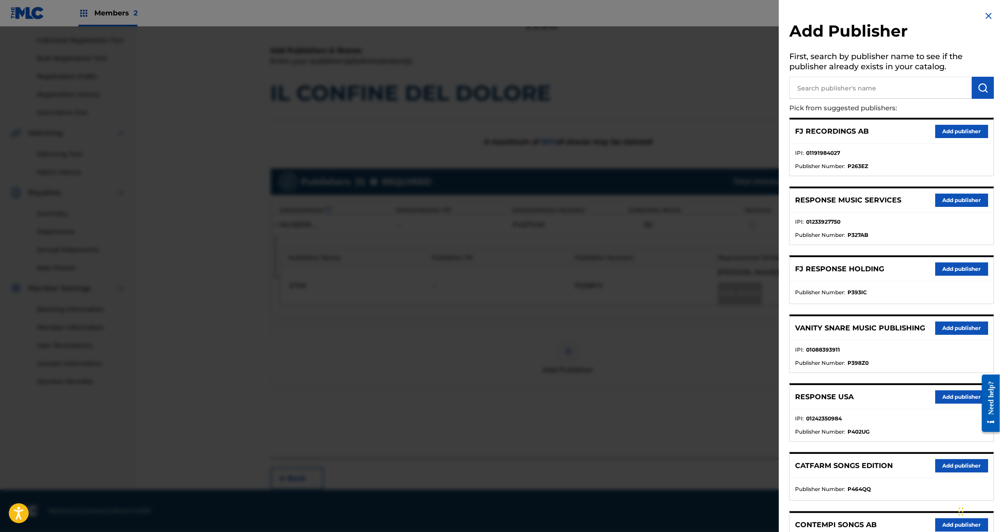
click at [946, 207] on button "Add publisher" at bounding box center [962, 200] width 53 height 13
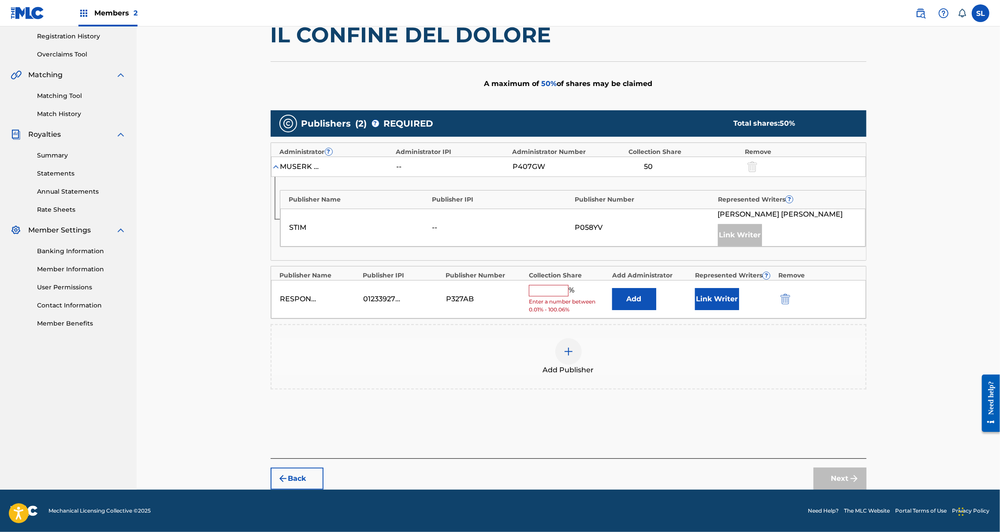
click at [538, 296] on input "text" at bounding box center [549, 290] width 40 height 11
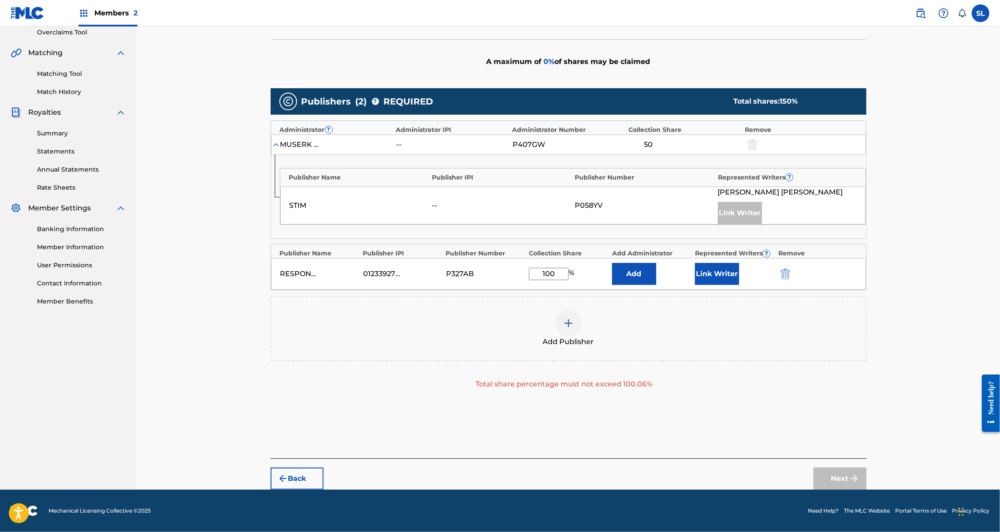
type input "100"
click at [739, 285] on button "Link Writer" at bounding box center [717, 274] width 44 height 22
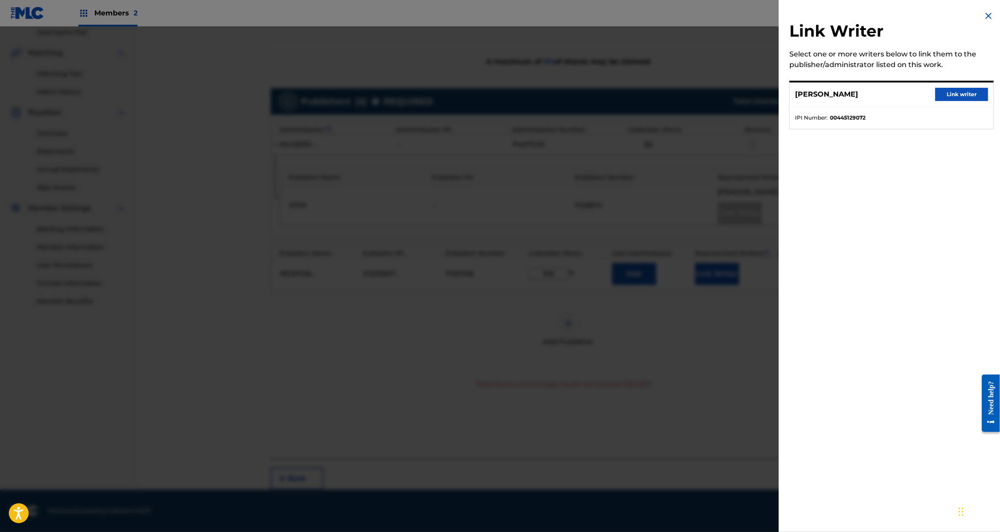
click at [969, 101] on button "Link writer" at bounding box center [962, 94] width 53 height 13
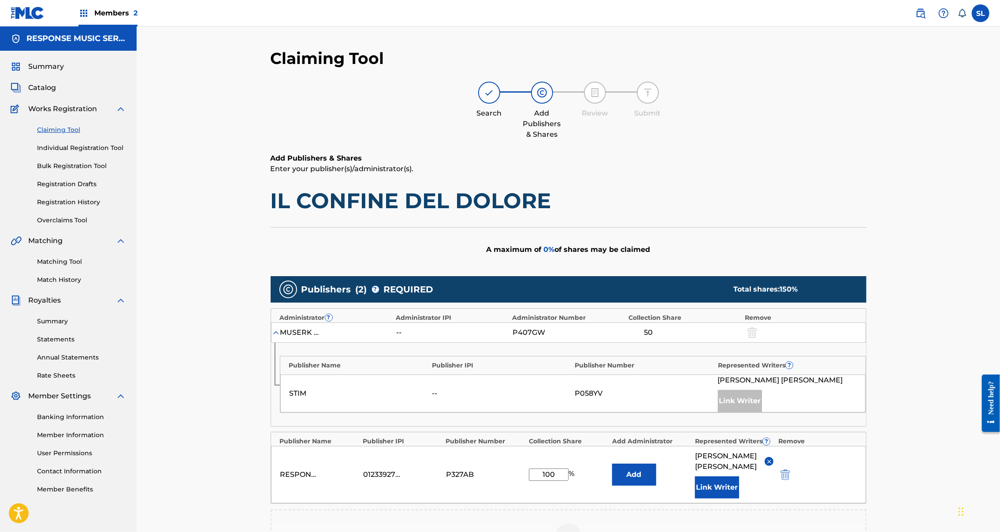
scroll to position [310, 0]
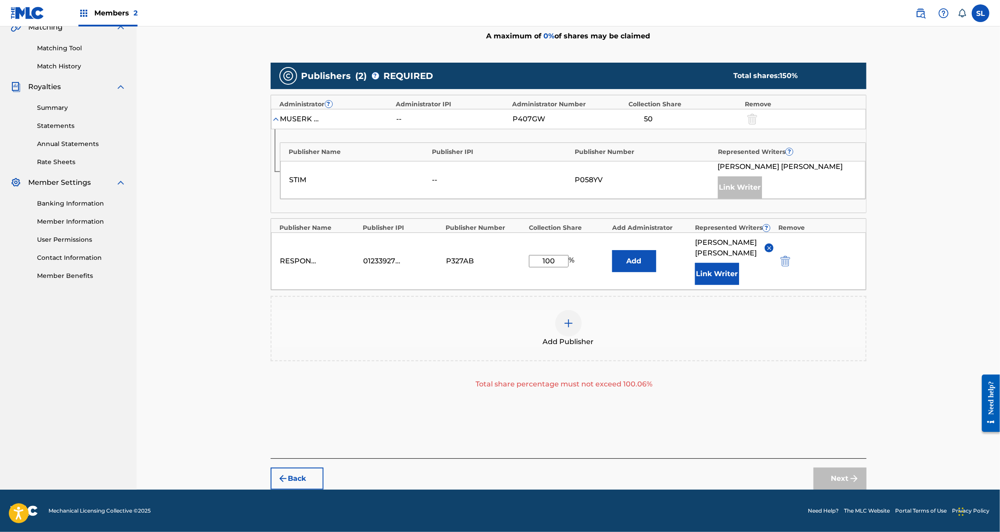
click at [274, 467] on button "Back" at bounding box center [297, 478] width 53 height 22
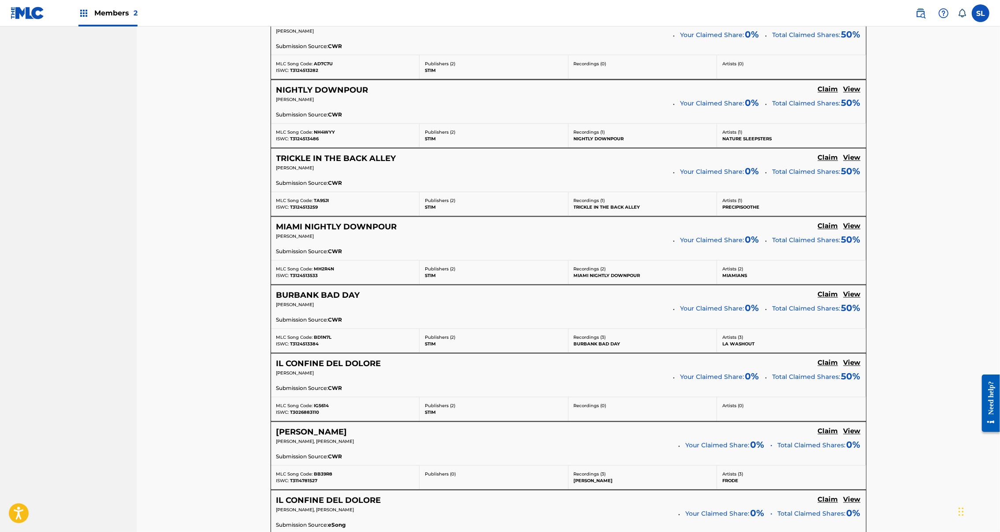
scroll to position [1720, 0]
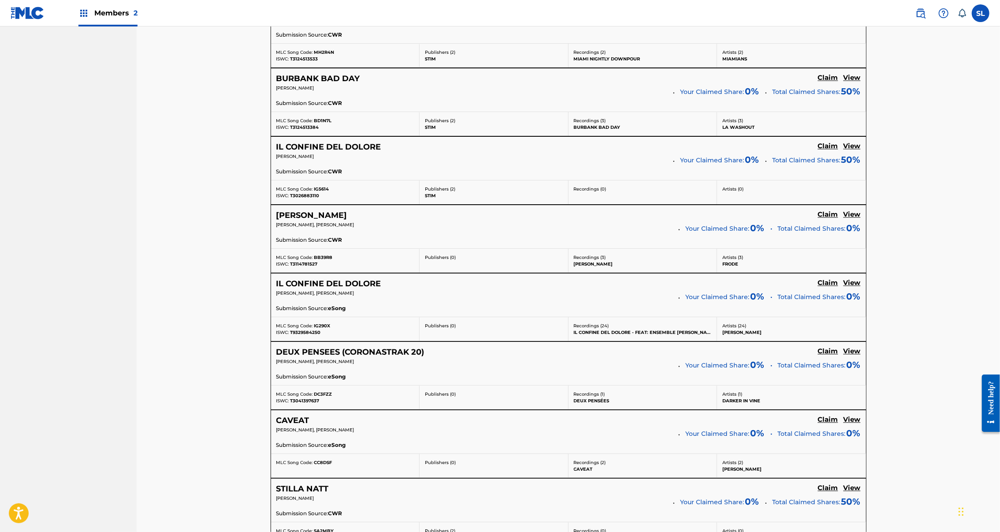
click at [844, 219] on h5 "View" at bounding box center [852, 214] width 17 height 8
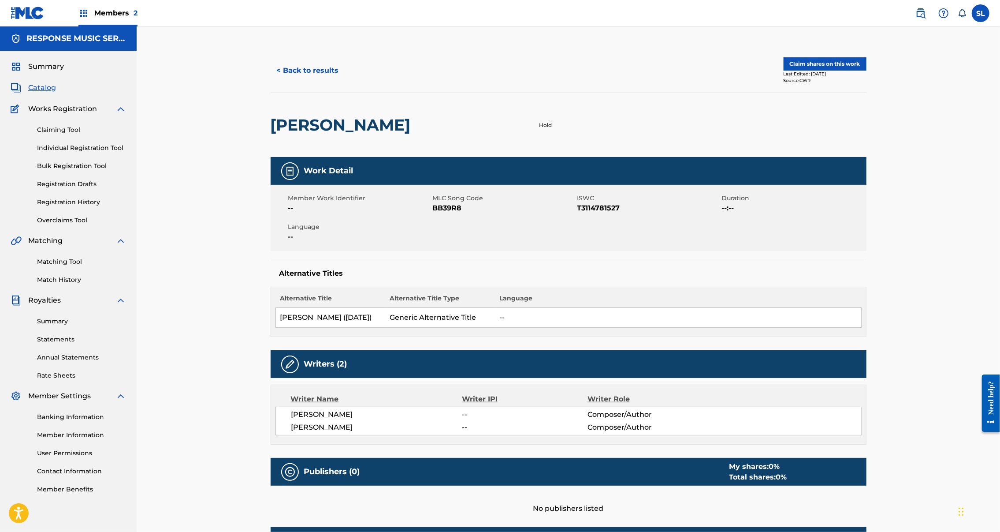
click at [867, 71] on button "Claim shares on this work" at bounding box center [825, 63] width 83 height 13
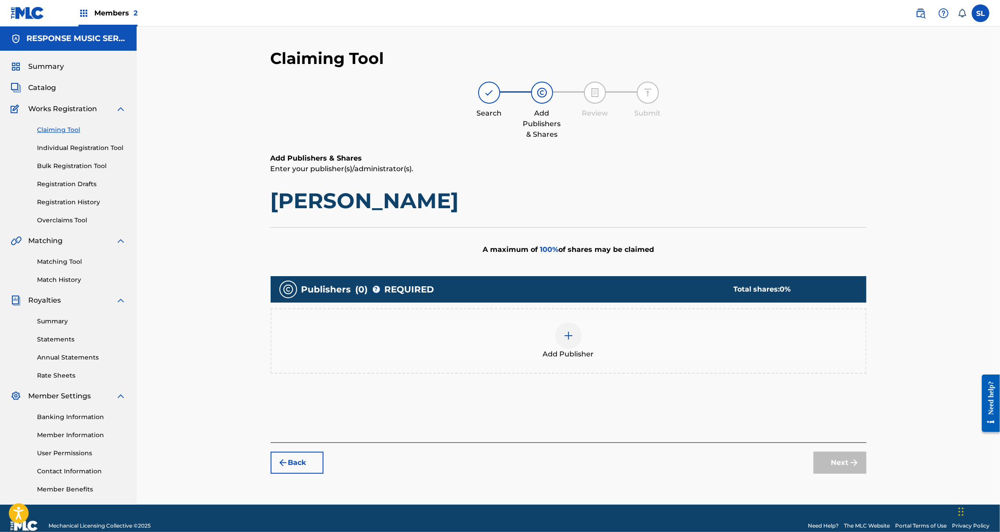
click at [574, 349] on div at bounding box center [569, 335] width 26 height 26
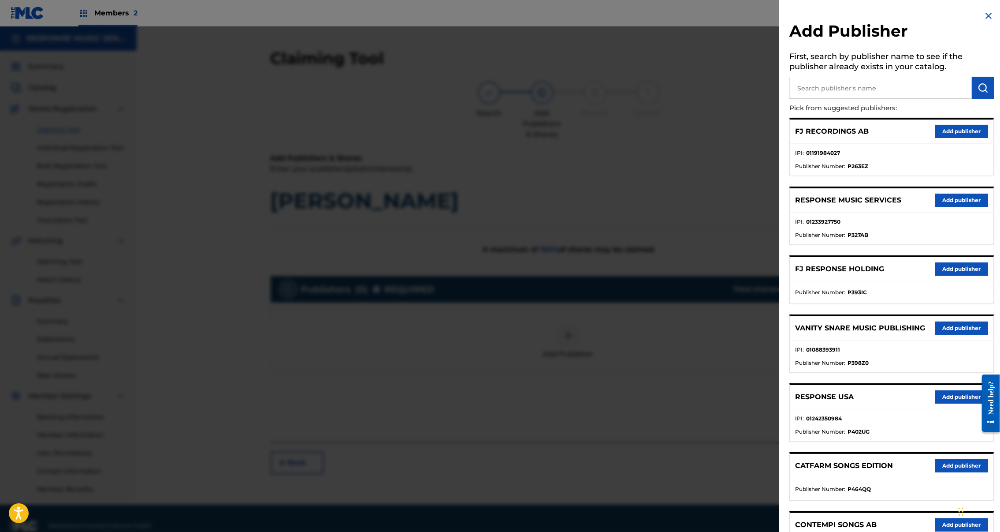
click at [959, 207] on button "Add publisher" at bounding box center [962, 200] width 53 height 13
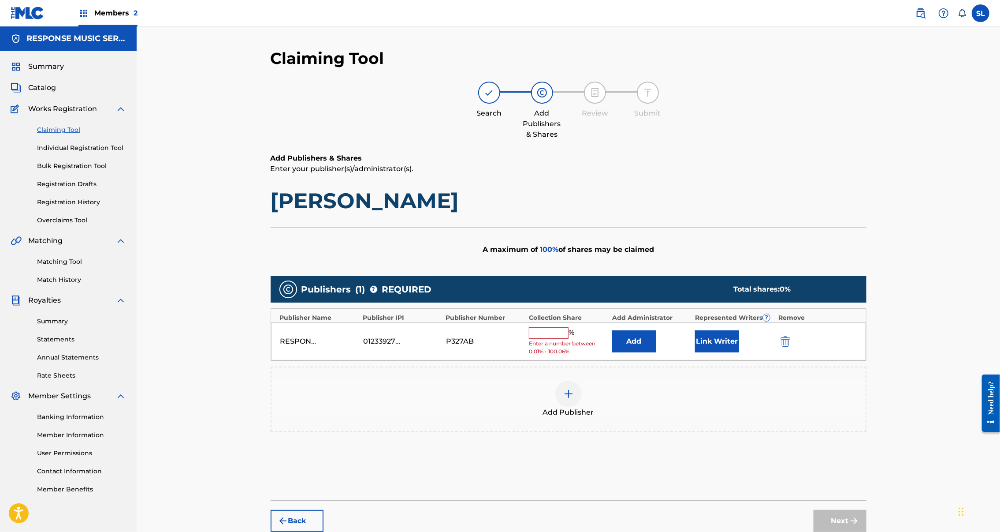
click at [558, 339] on input "text" at bounding box center [549, 332] width 40 height 11
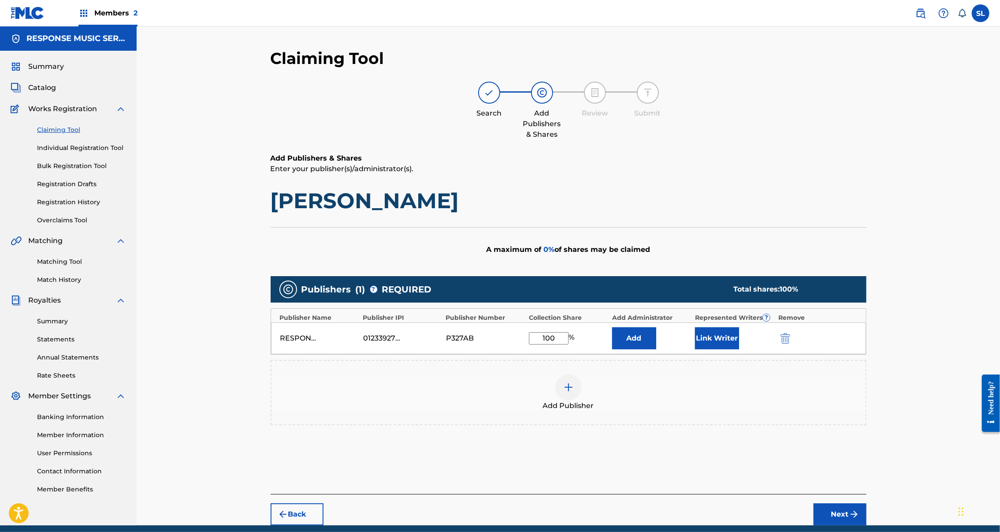
type input "100"
click at [739, 349] on button "Link Writer" at bounding box center [717, 338] width 44 height 22
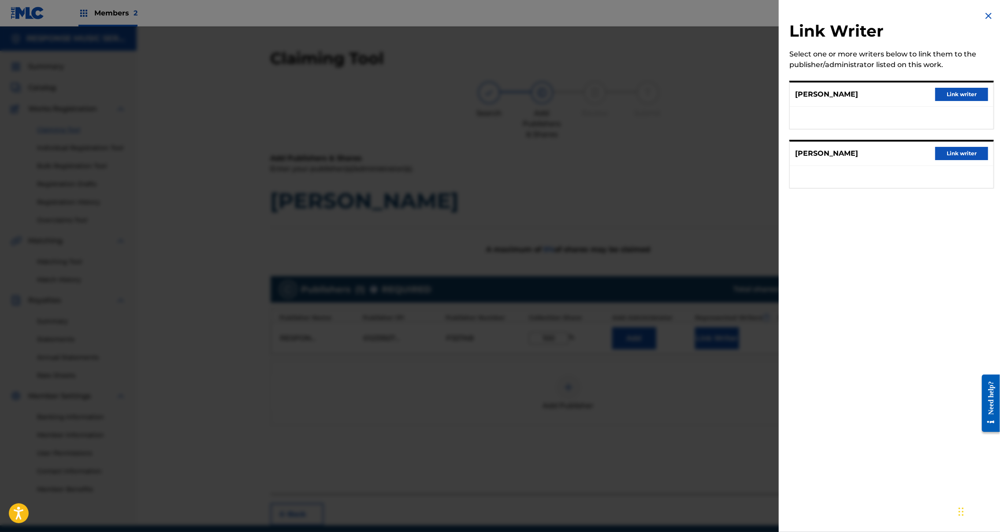
click at [956, 101] on button "Link writer" at bounding box center [962, 94] width 53 height 13
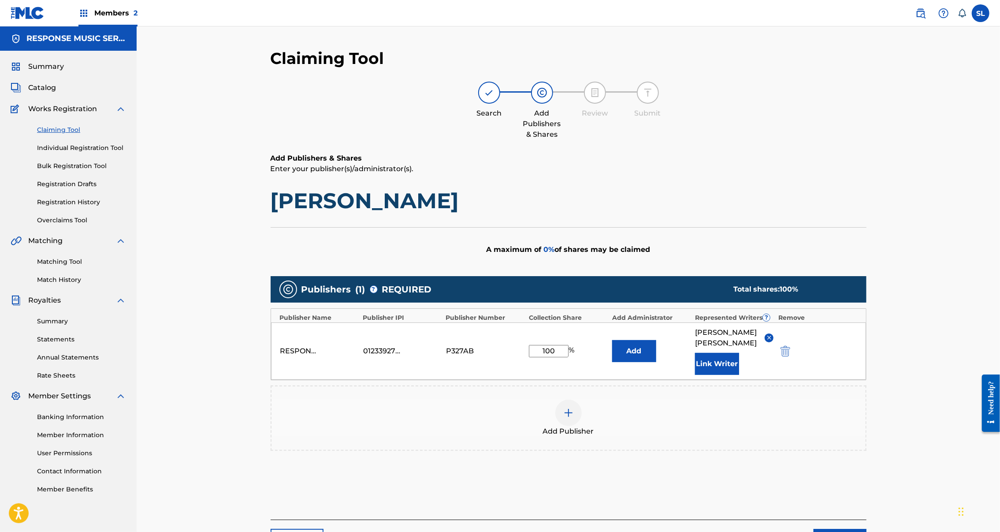
click at [739, 375] on button "Link Writer" at bounding box center [717, 364] width 44 height 22
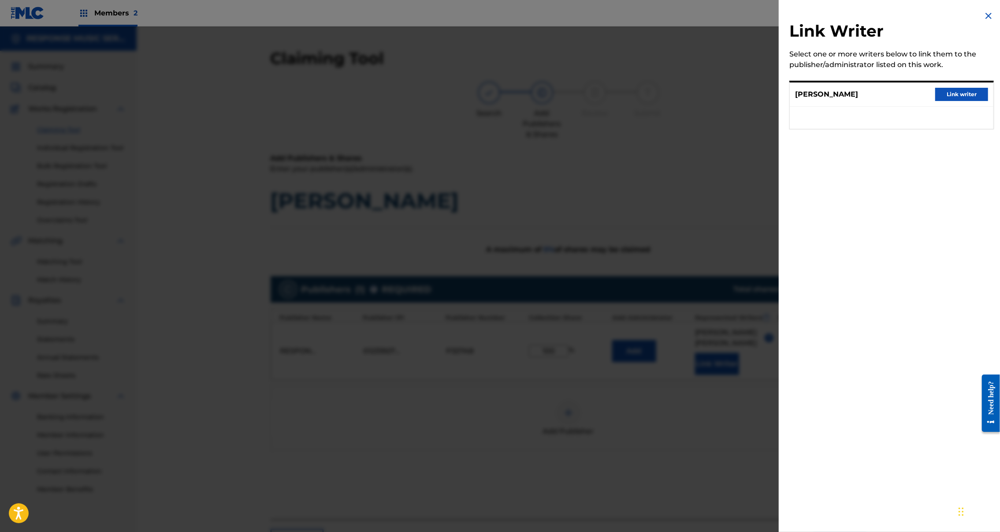
drag, startPoint x: 958, startPoint y: 103, endPoint x: 953, endPoint y: 123, distance: 20.4
click at [957, 101] on button "Link writer" at bounding box center [962, 94] width 53 height 13
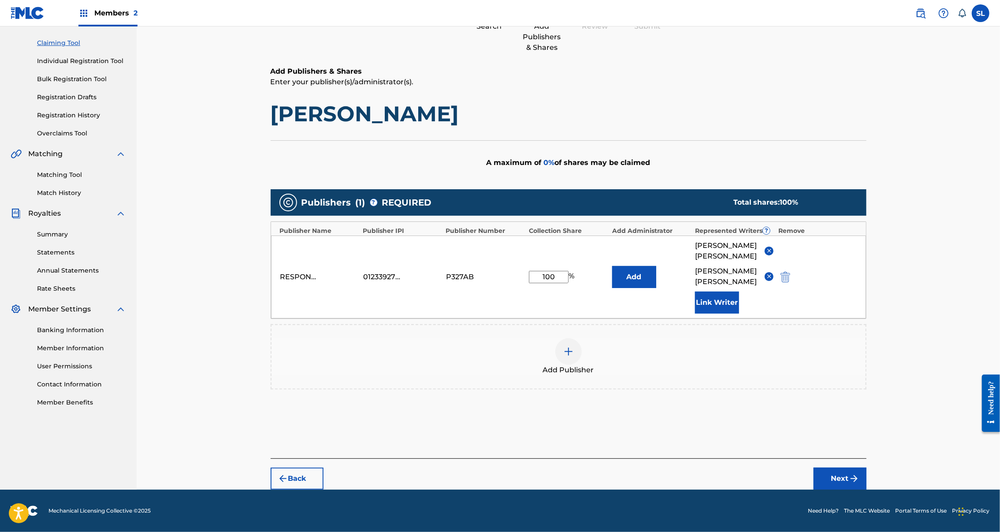
click at [867, 470] on button "Next" at bounding box center [840, 478] width 53 height 22
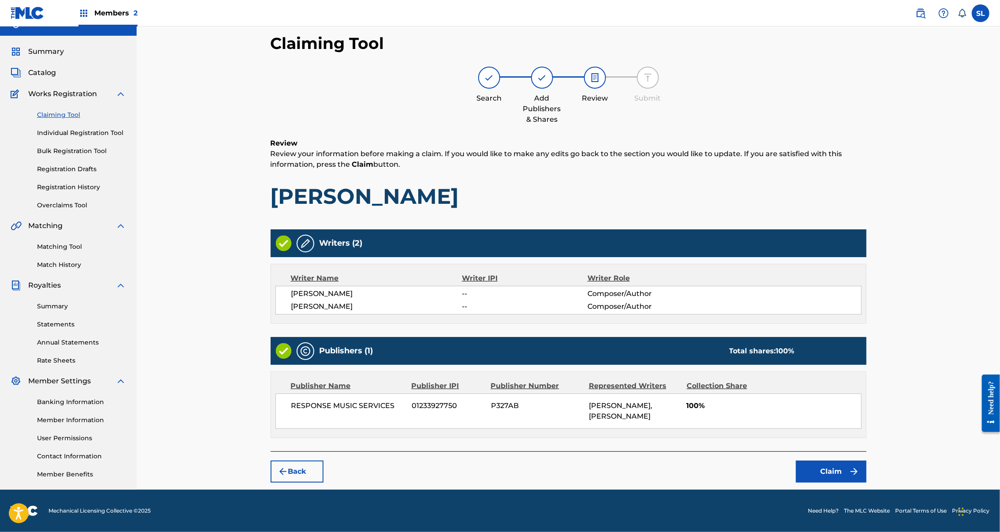
click at [867, 460] on button "Claim" at bounding box center [831, 471] width 71 height 22
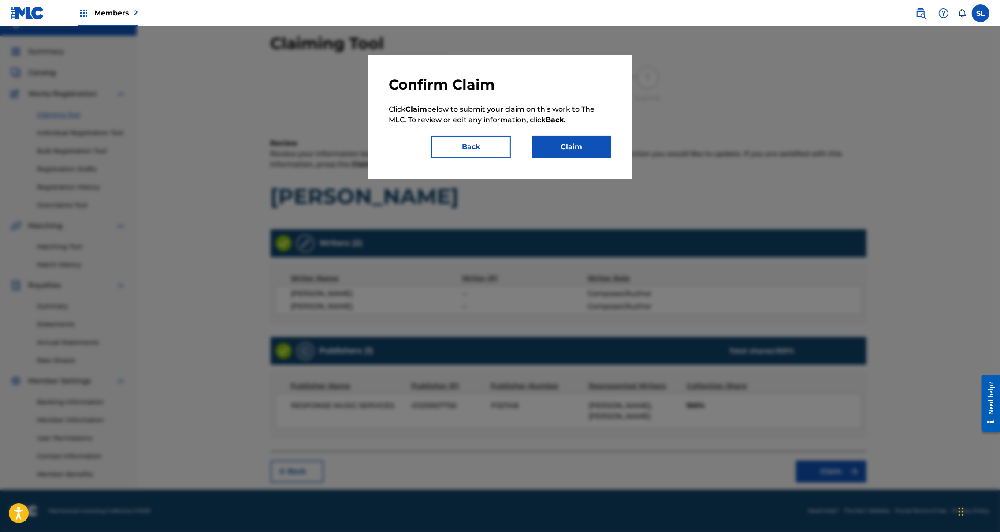
click at [600, 158] on button "Claim" at bounding box center [571, 147] width 79 height 22
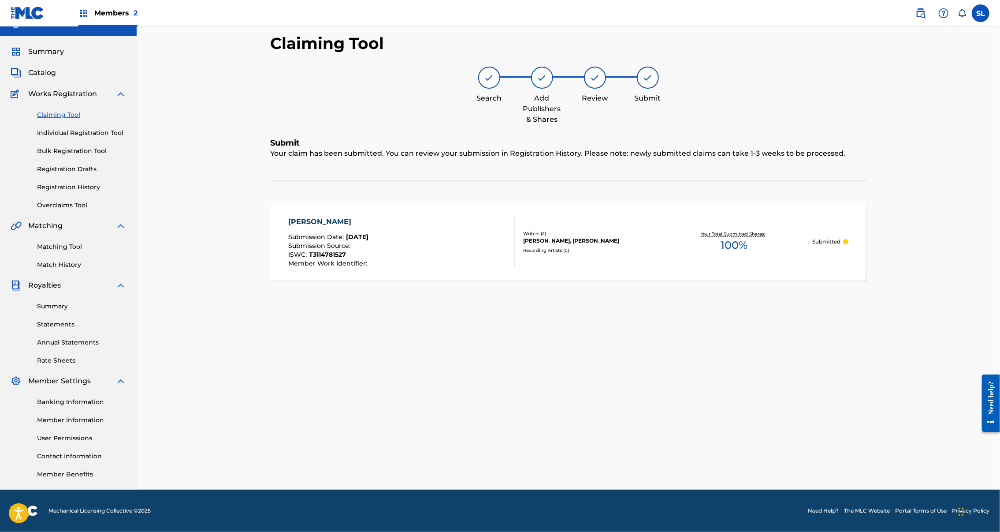
scroll to position [0, 0]
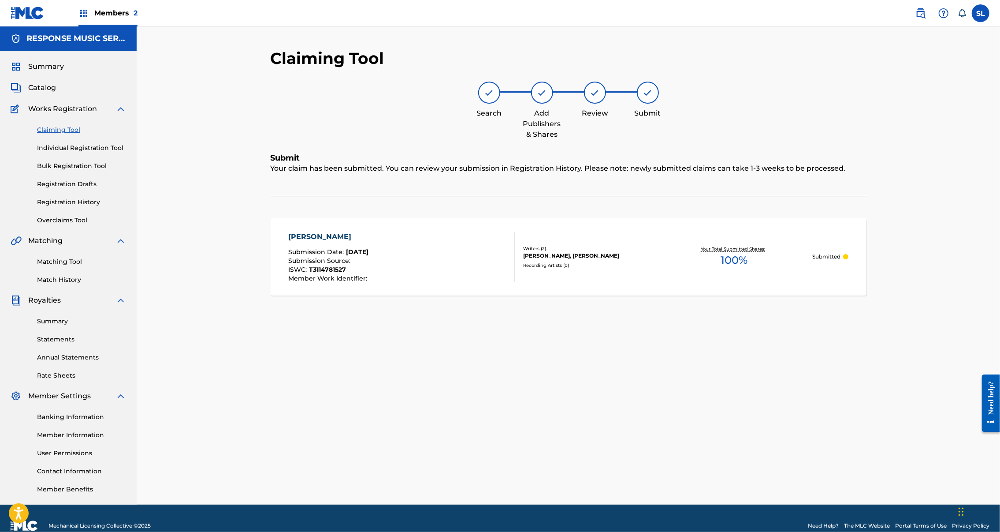
click at [68, 134] on link "Claiming Tool" at bounding box center [81, 129] width 89 height 9
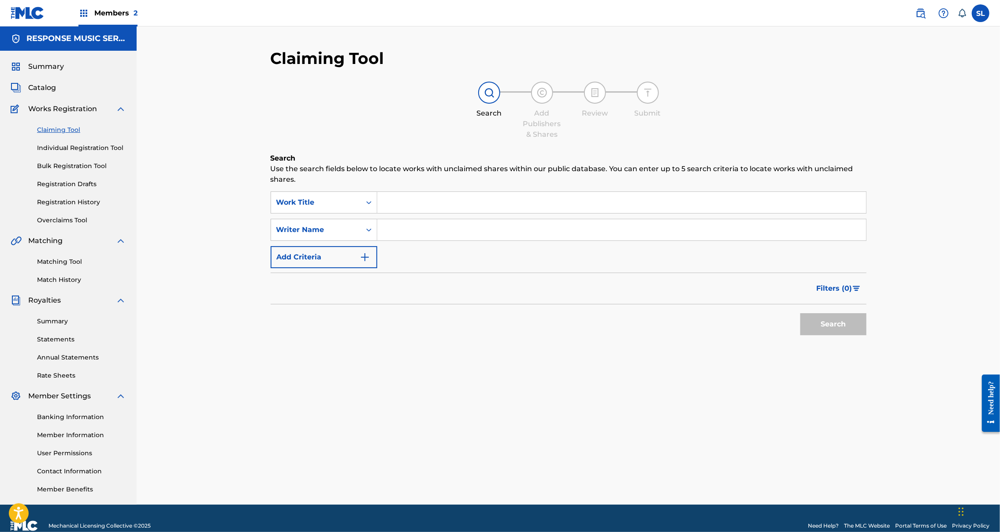
click at [377, 235] on input "Search Form" at bounding box center [621, 229] width 489 height 21
type input "[PERSON_NAME]"
click at [801, 335] on button "Search" at bounding box center [834, 324] width 66 height 22
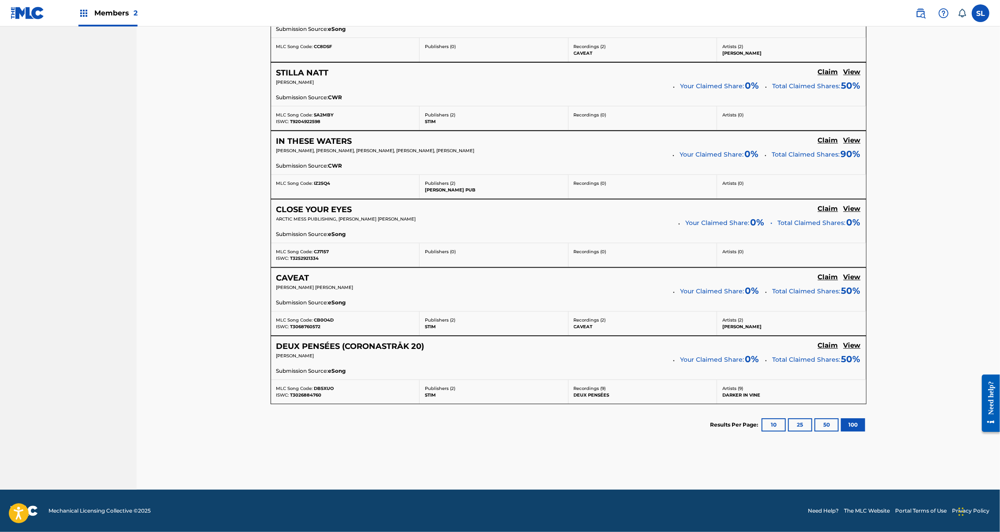
scroll to position [2186, 0]
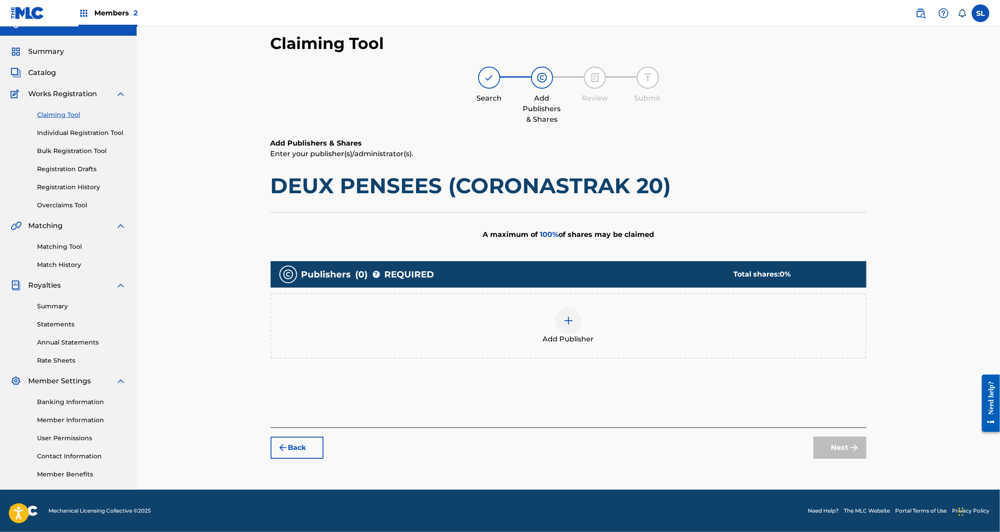
click at [582, 307] on div at bounding box center [569, 320] width 26 height 26
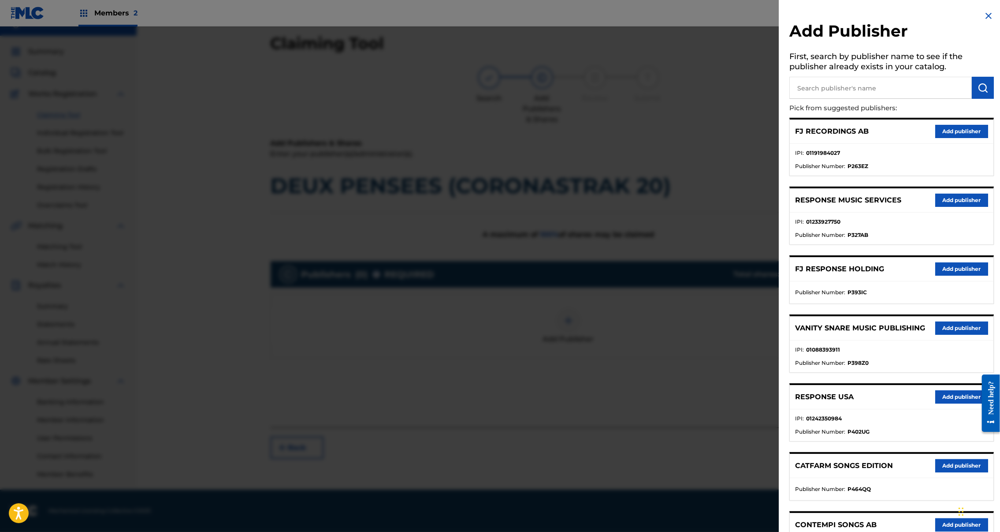
click at [955, 207] on button "Add publisher" at bounding box center [962, 200] width 53 height 13
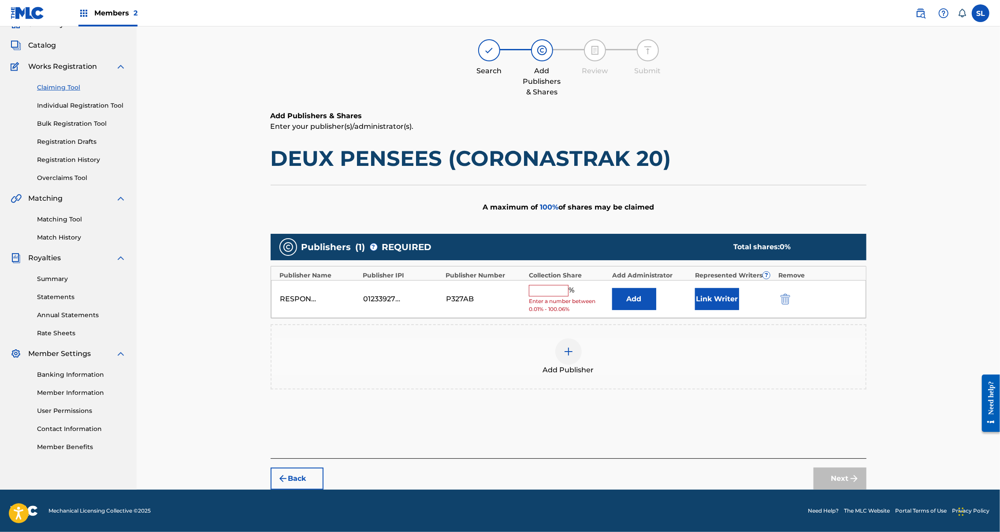
click at [557, 285] on input "text" at bounding box center [549, 290] width 40 height 11
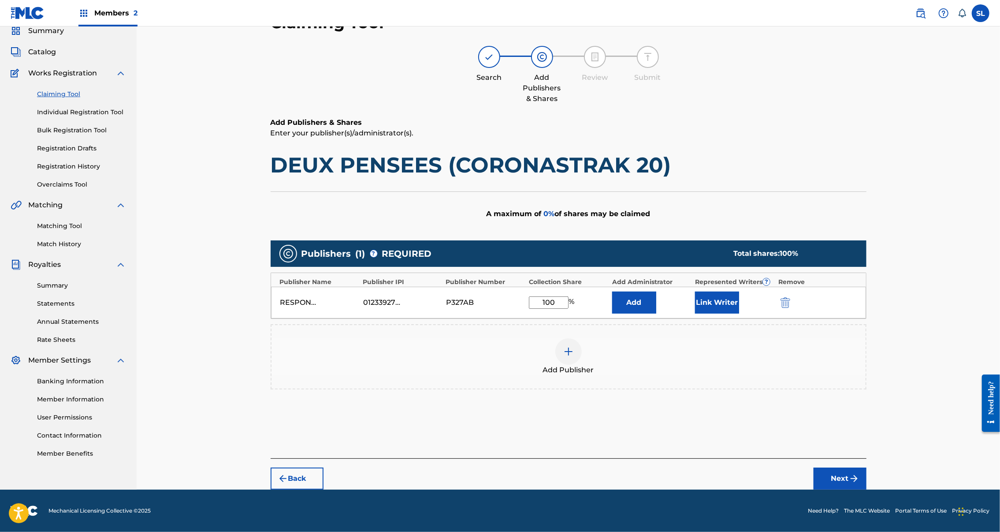
type input "100"
click at [774, 291] on div "Link Writer" at bounding box center [734, 302] width 78 height 22
click at [739, 291] on button "Link Writer" at bounding box center [717, 302] width 44 height 22
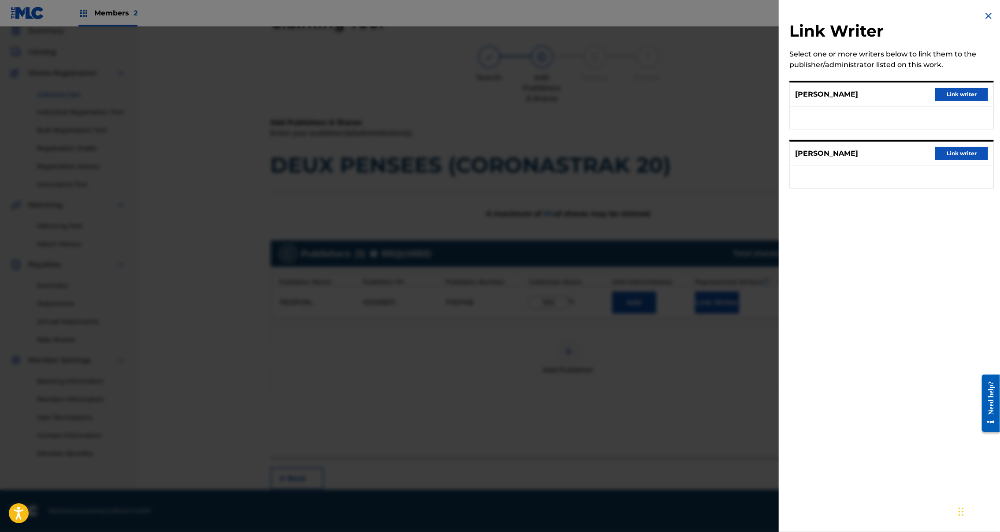
click at [965, 101] on button "Link writer" at bounding box center [962, 94] width 53 height 13
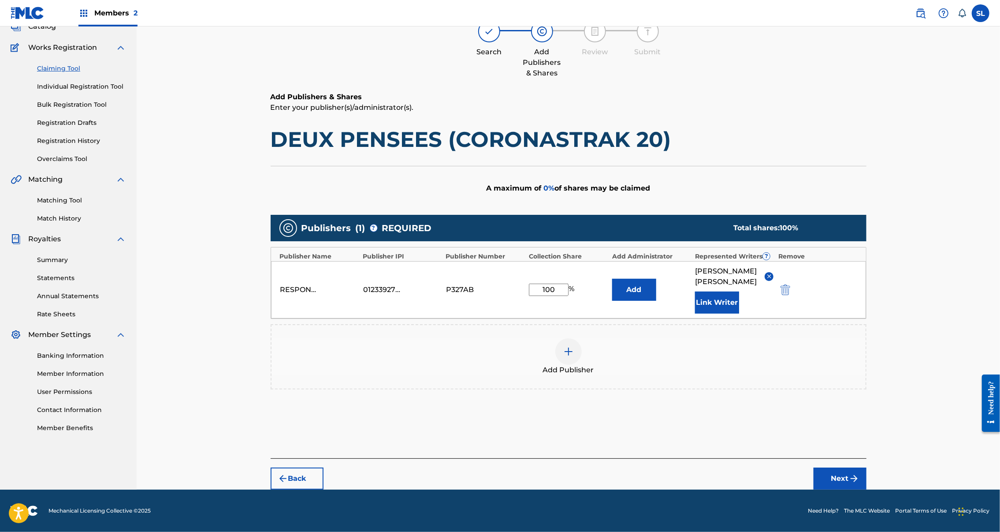
click at [739, 313] on button "Link Writer" at bounding box center [717, 302] width 44 height 22
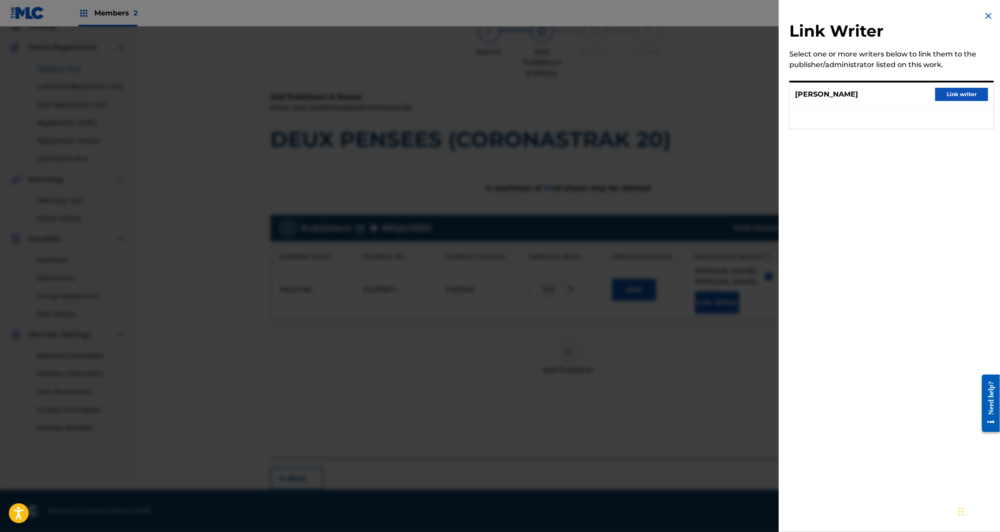
click at [962, 100] on button "Link writer" at bounding box center [962, 94] width 53 height 13
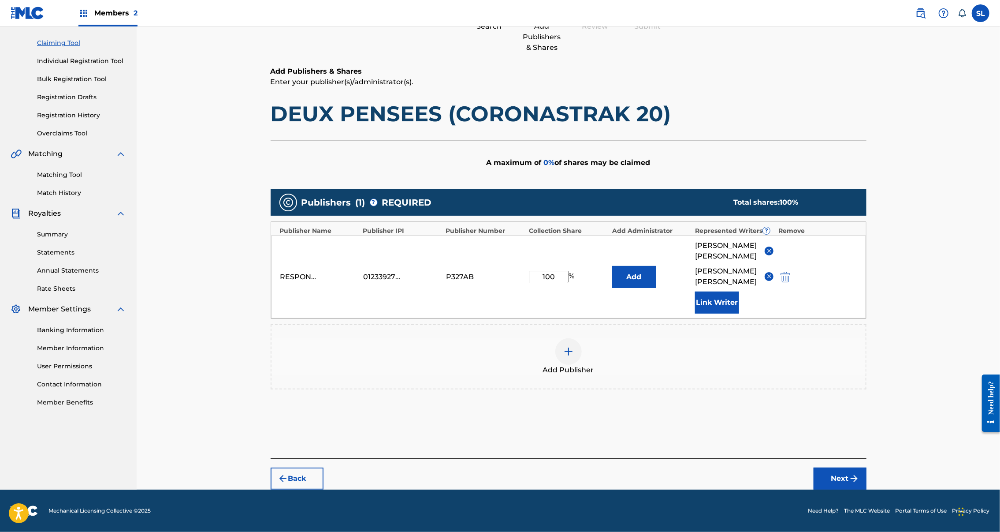
click at [867, 475] on button "Next" at bounding box center [840, 478] width 53 height 22
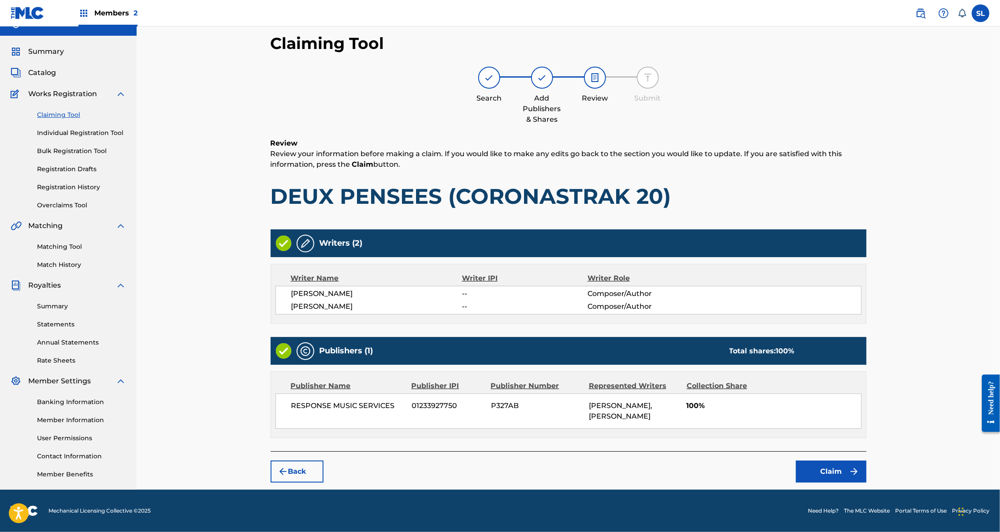
click at [867, 460] on button "Claim" at bounding box center [831, 471] width 71 height 22
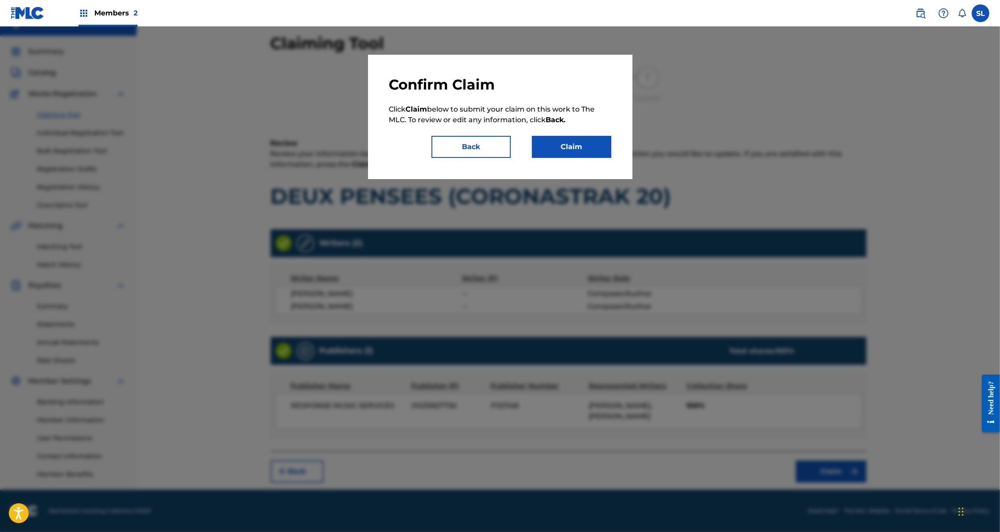
click at [588, 158] on button "Claim" at bounding box center [571, 147] width 79 height 22
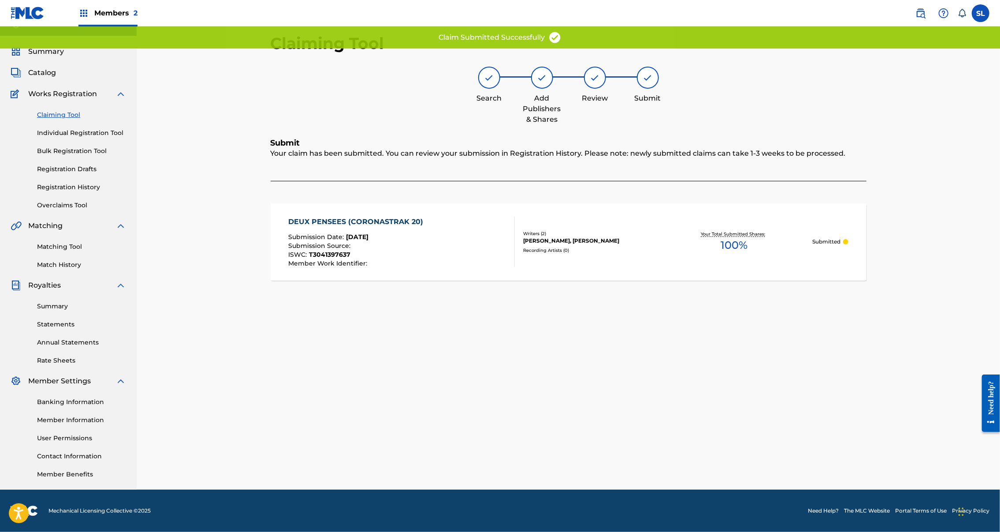
scroll to position [0, 0]
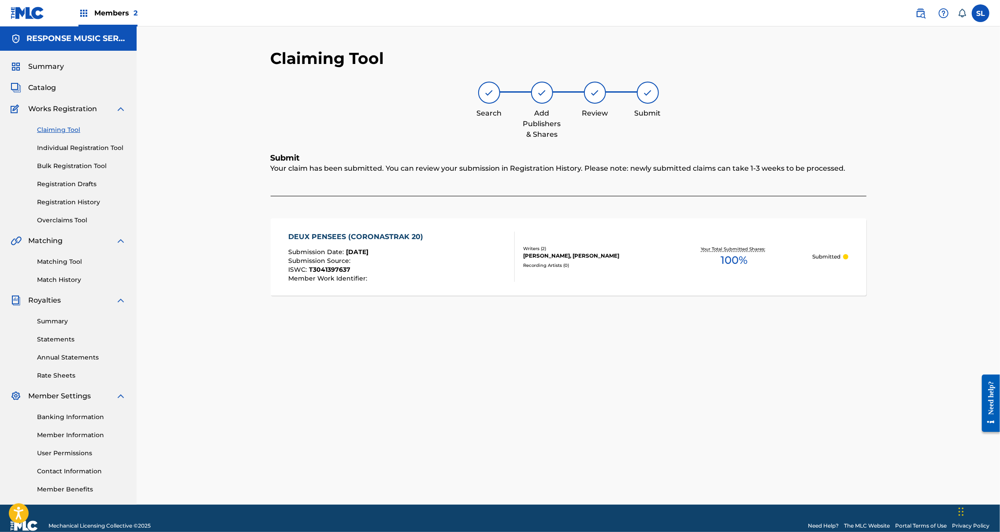
click at [75, 134] on link "Claiming Tool" at bounding box center [81, 129] width 89 height 9
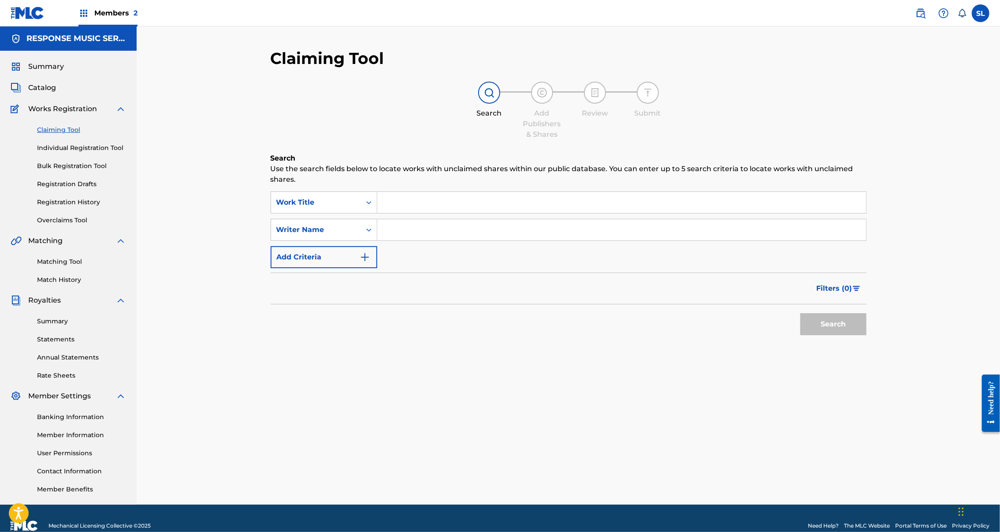
click at [377, 240] on input "Search Form" at bounding box center [621, 229] width 489 height 21
type input "[PERSON_NAME]"
click at [801, 335] on button "Search" at bounding box center [834, 324] width 66 height 22
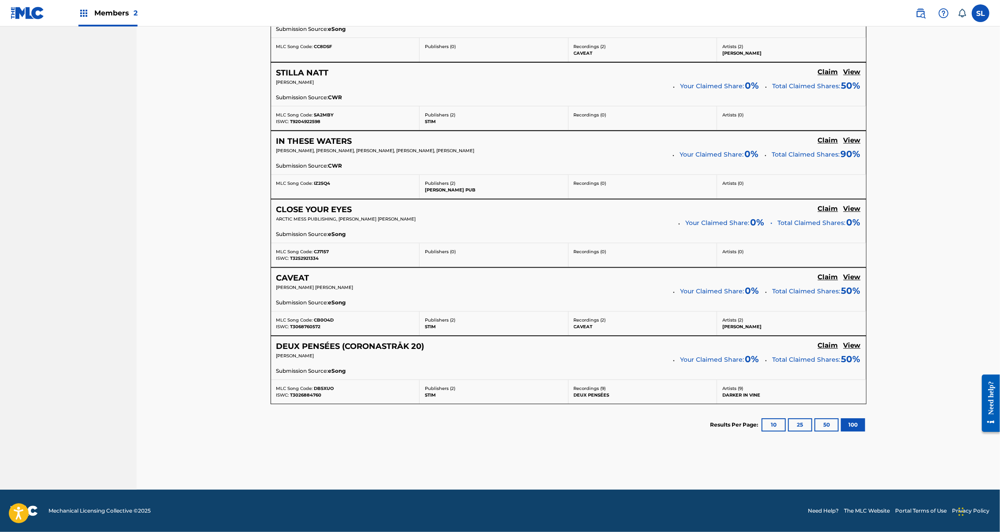
scroll to position [2090, 0]
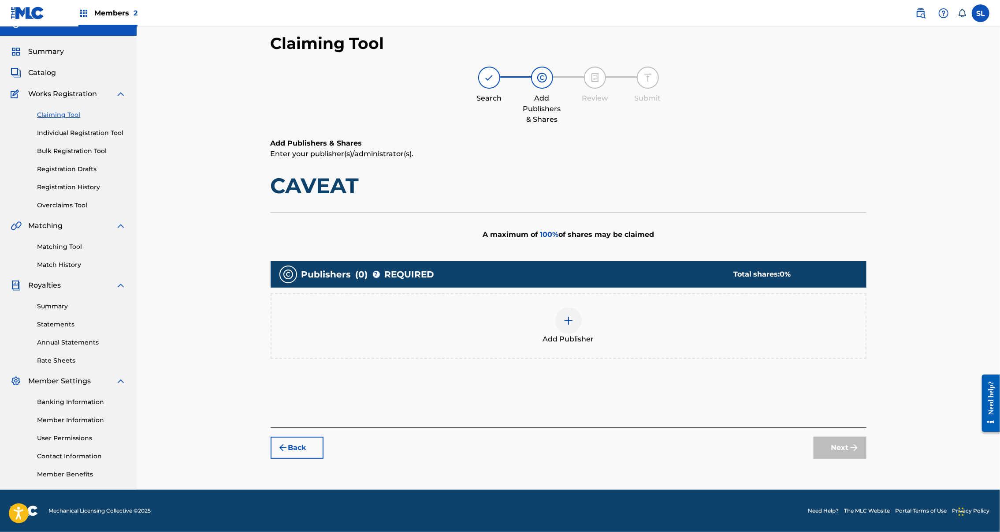
click at [582, 307] on div at bounding box center [569, 320] width 26 height 26
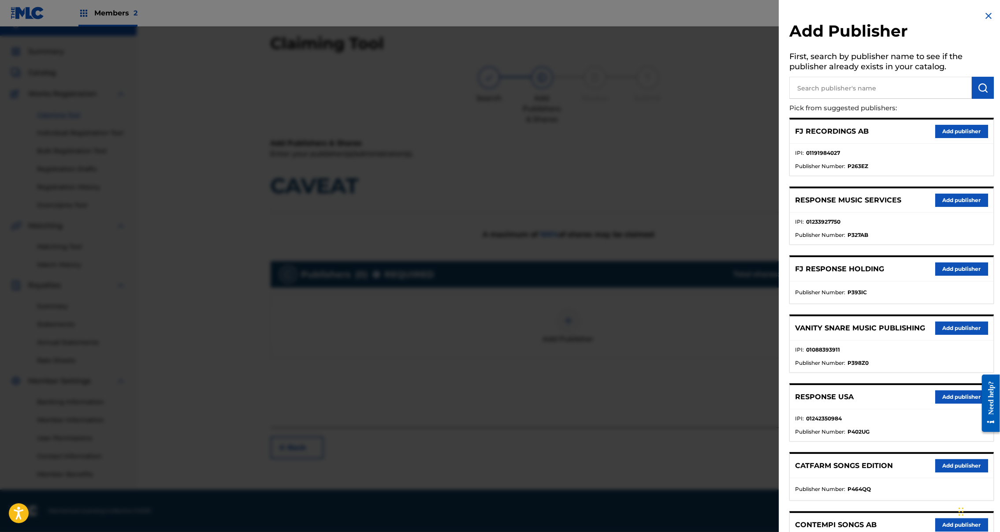
click at [945, 207] on button "Add publisher" at bounding box center [962, 200] width 53 height 13
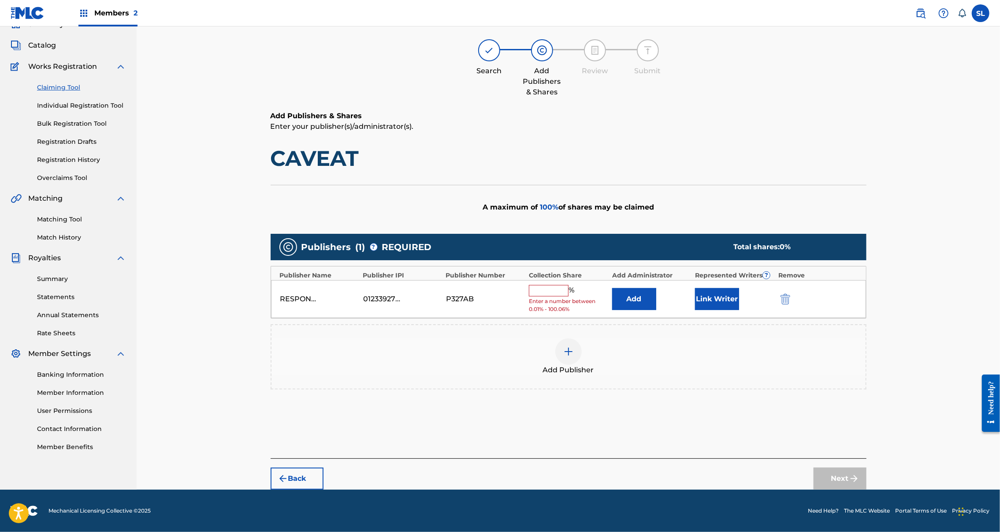
click at [563, 285] on input "text" at bounding box center [549, 290] width 40 height 11
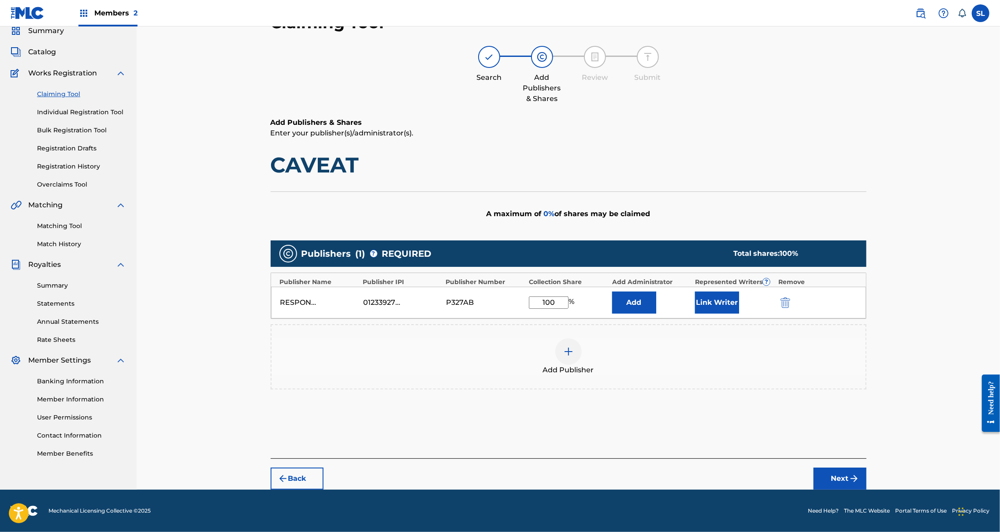
type input "100"
click at [739, 303] on button "Link Writer" at bounding box center [717, 302] width 44 height 22
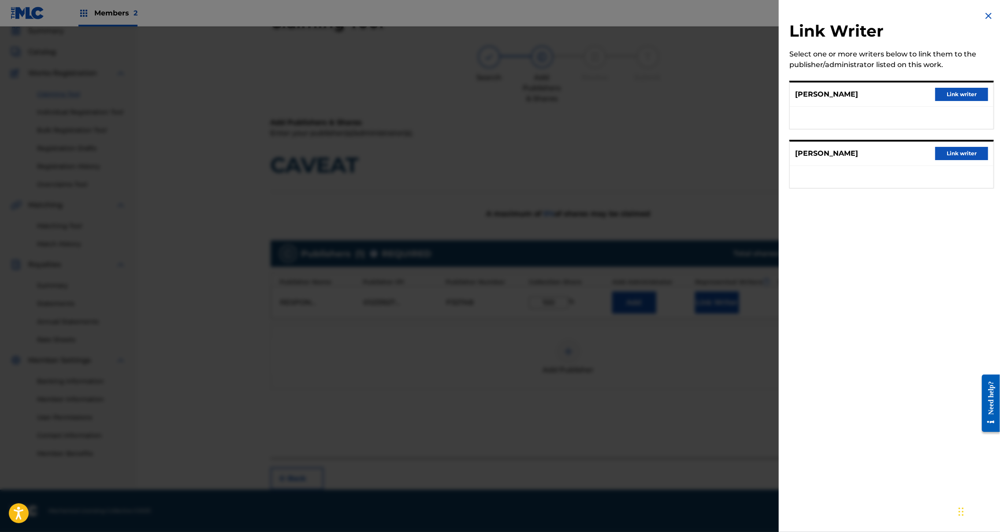
click at [960, 101] on button "Link writer" at bounding box center [962, 94] width 53 height 13
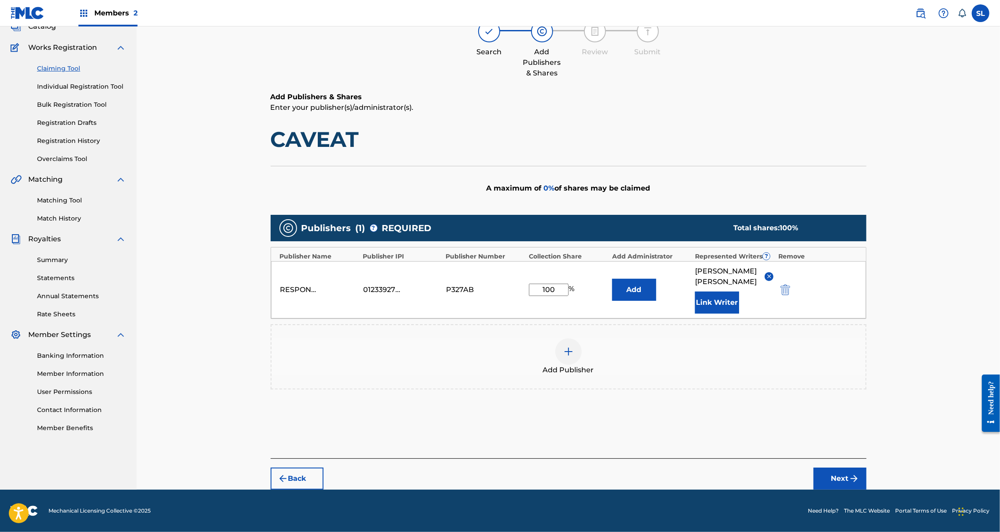
click at [739, 301] on button "Link Writer" at bounding box center [717, 302] width 44 height 22
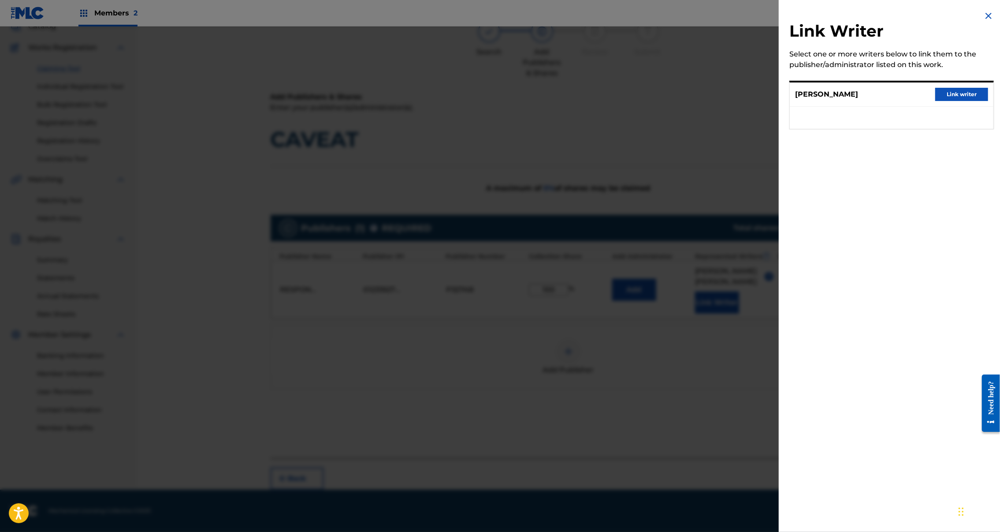
click at [963, 101] on button "Link writer" at bounding box center [962, 94] width 53 height 13
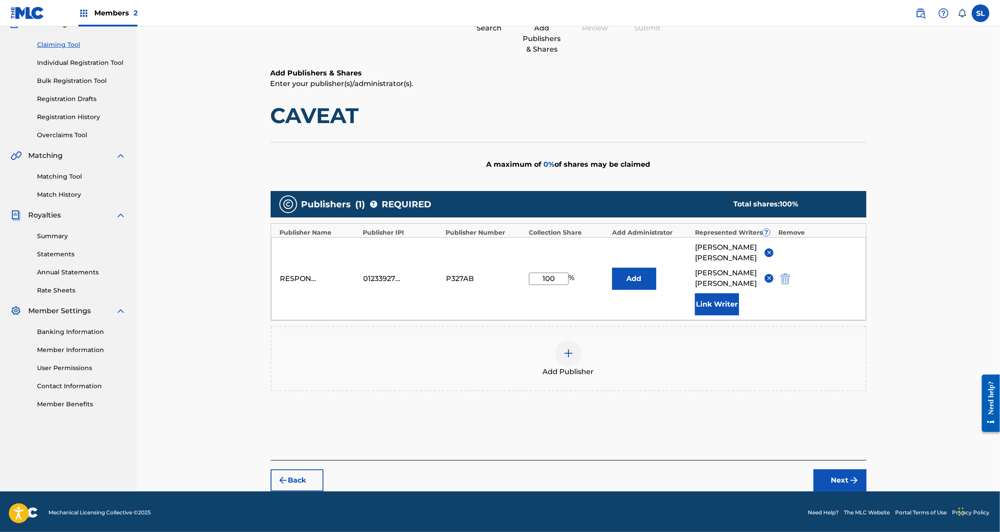
scroll to position [0, 0]
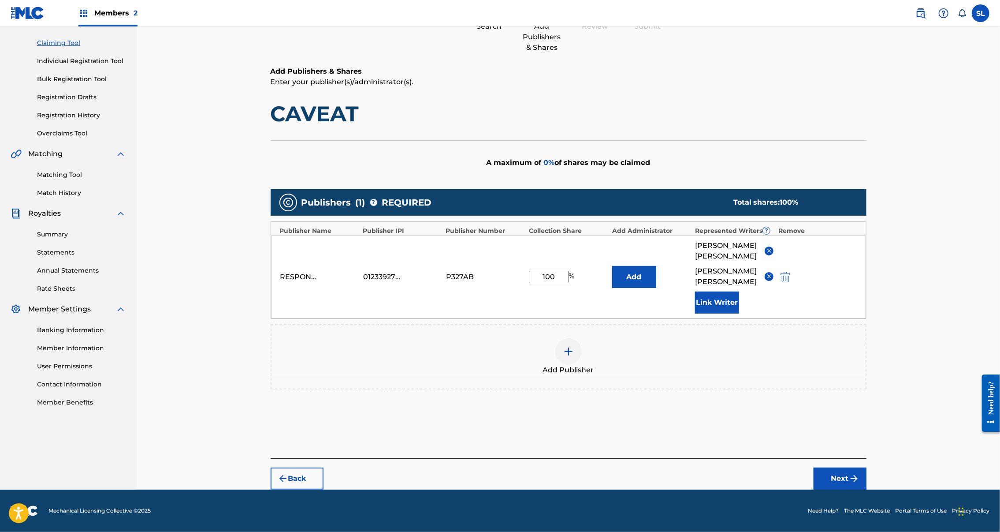
click at [867, 467] on button "Next" at bounding box center [840, 478] width 53 height 22
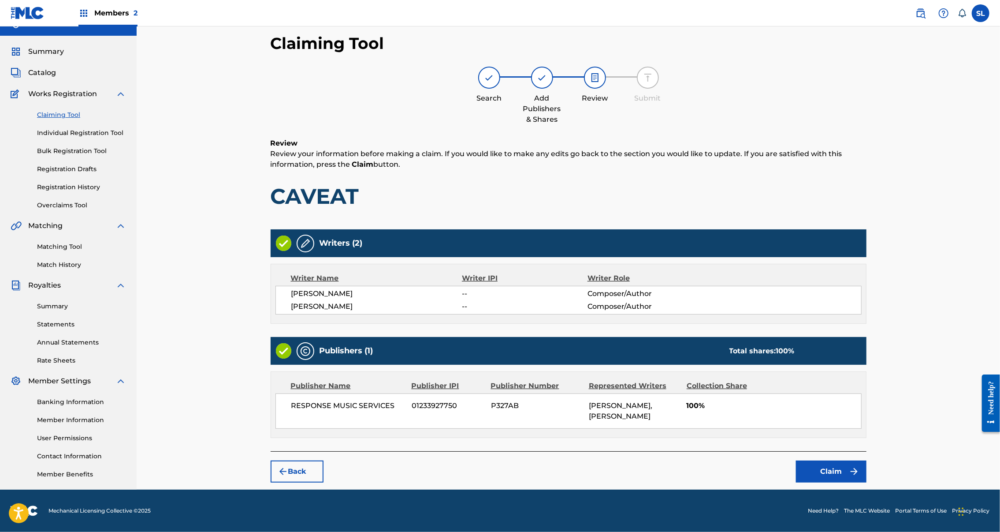
scroll to position [85, 0]
click at [867, 460] on button "Claim" at bounding box center [831, 471] width 71 height 22
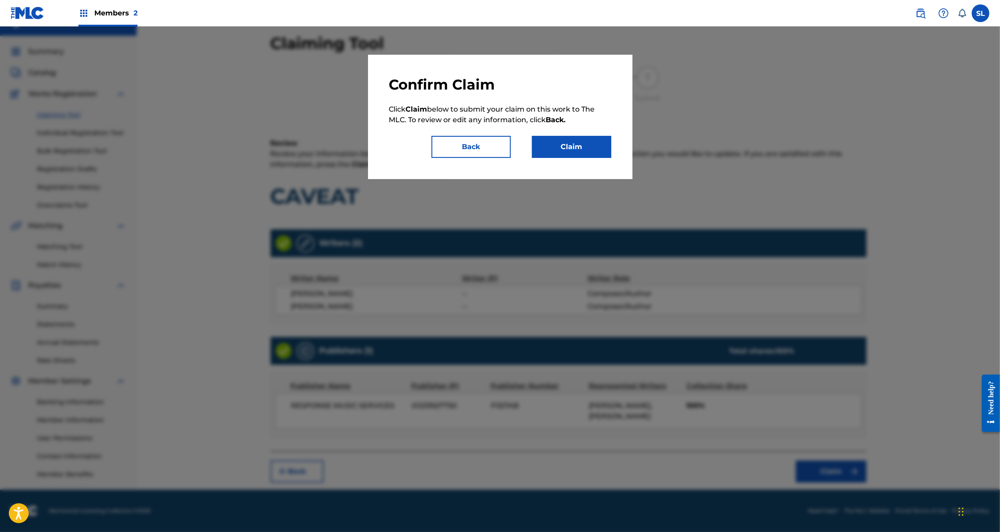
click at [612, 158] on button "Claim" at bounding box center [571, 147] width 79 height 22
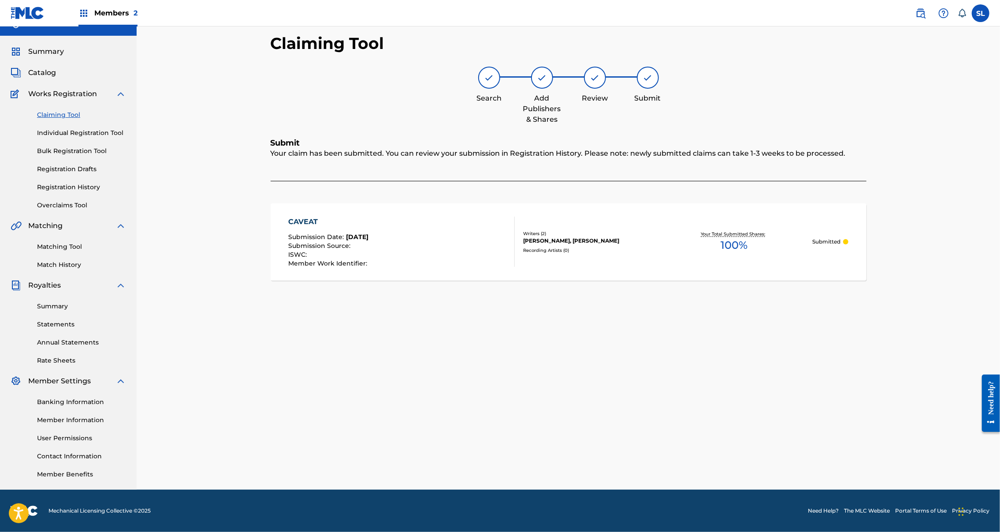
scroll to position [0, 0]
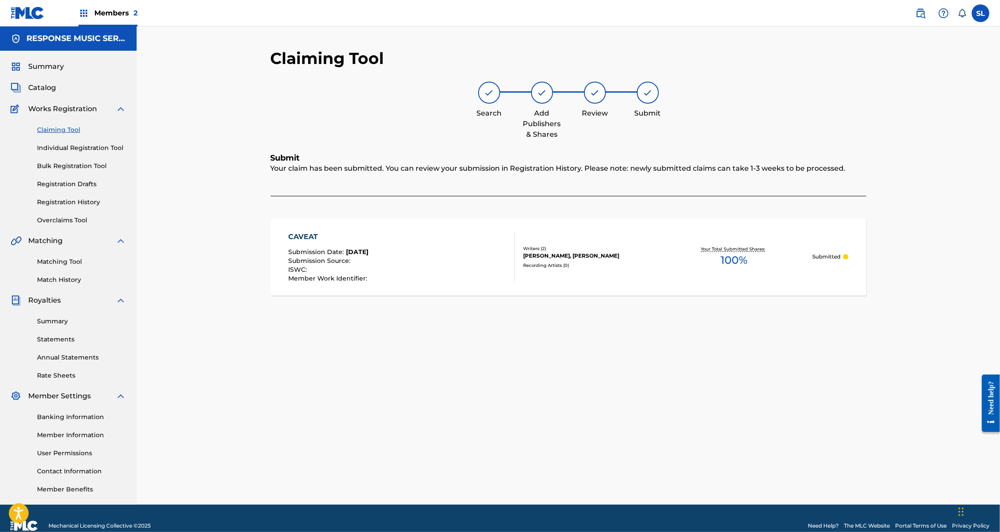
click at [75, 134] on link "Claiming Tool" at bounding box center [81, 129] width 89 height 9
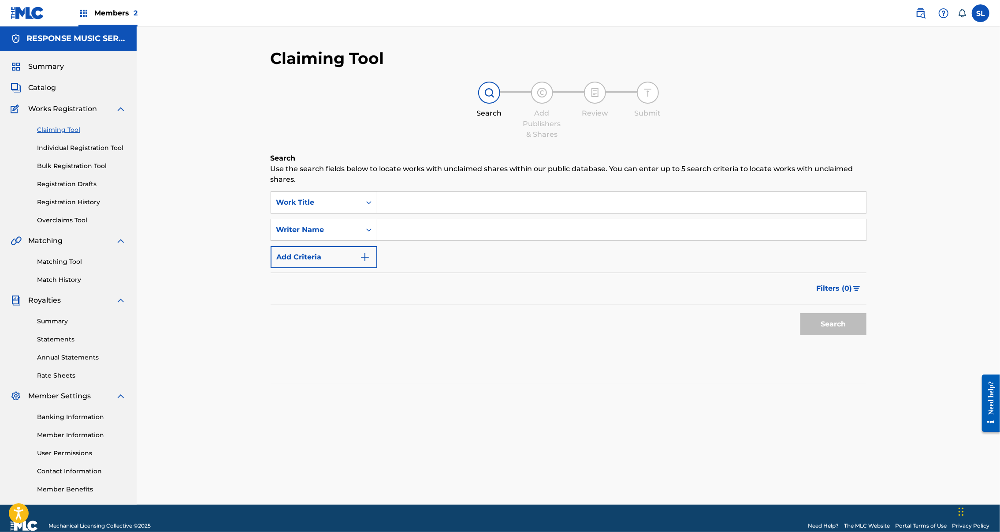
click at [385, 240] on input "Search Form" at bounding box center [621, 229] width 489 height 21
type input "[PERSON_NAME]"
click at [801, 335] on button "Search" at bounding box center [834, 324] width 66 height 22
